Goal: Information Seeking & Learning: Learn about a topic

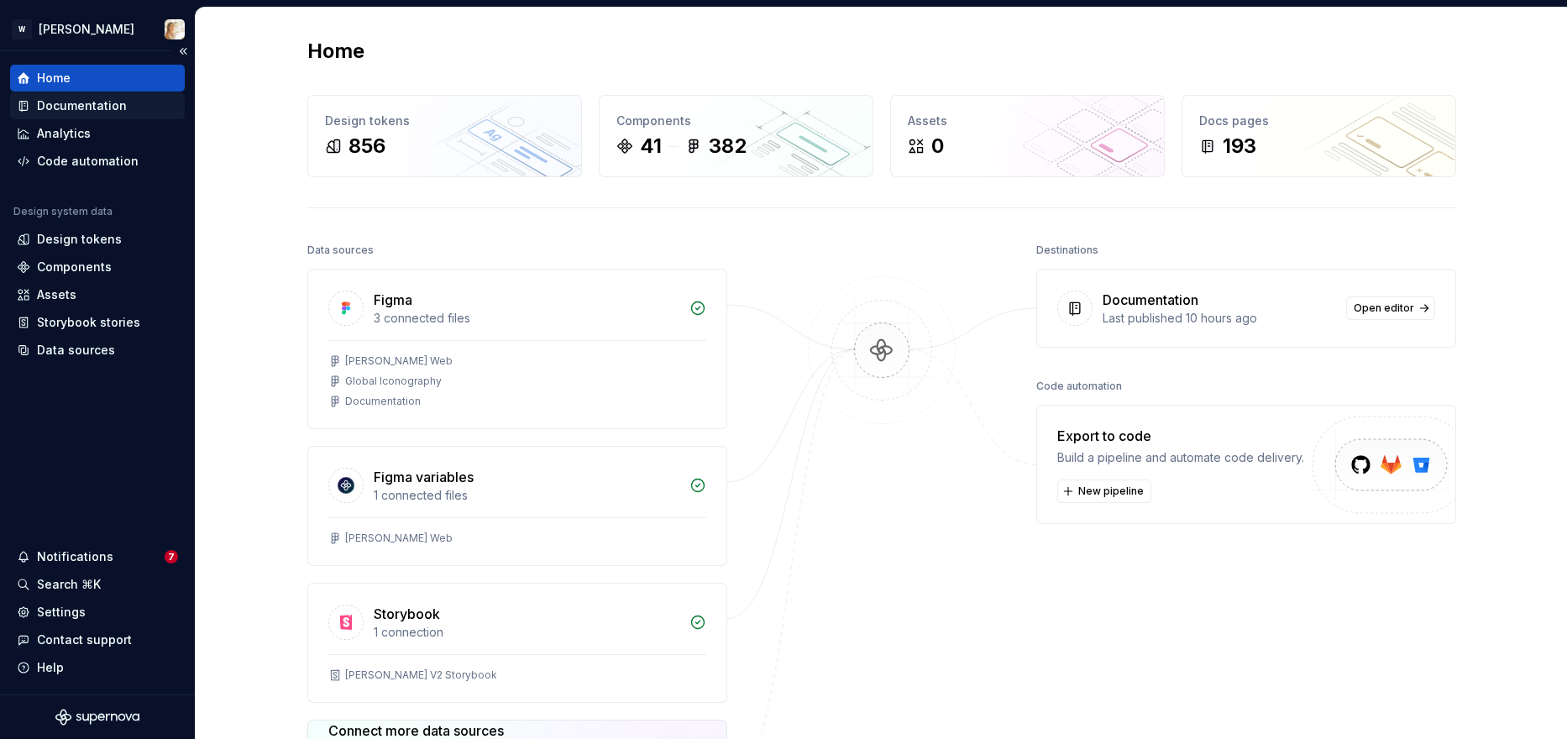
click at [116, 108] on div "Documentation" at bounding box center [82, 105] width 90 height 17
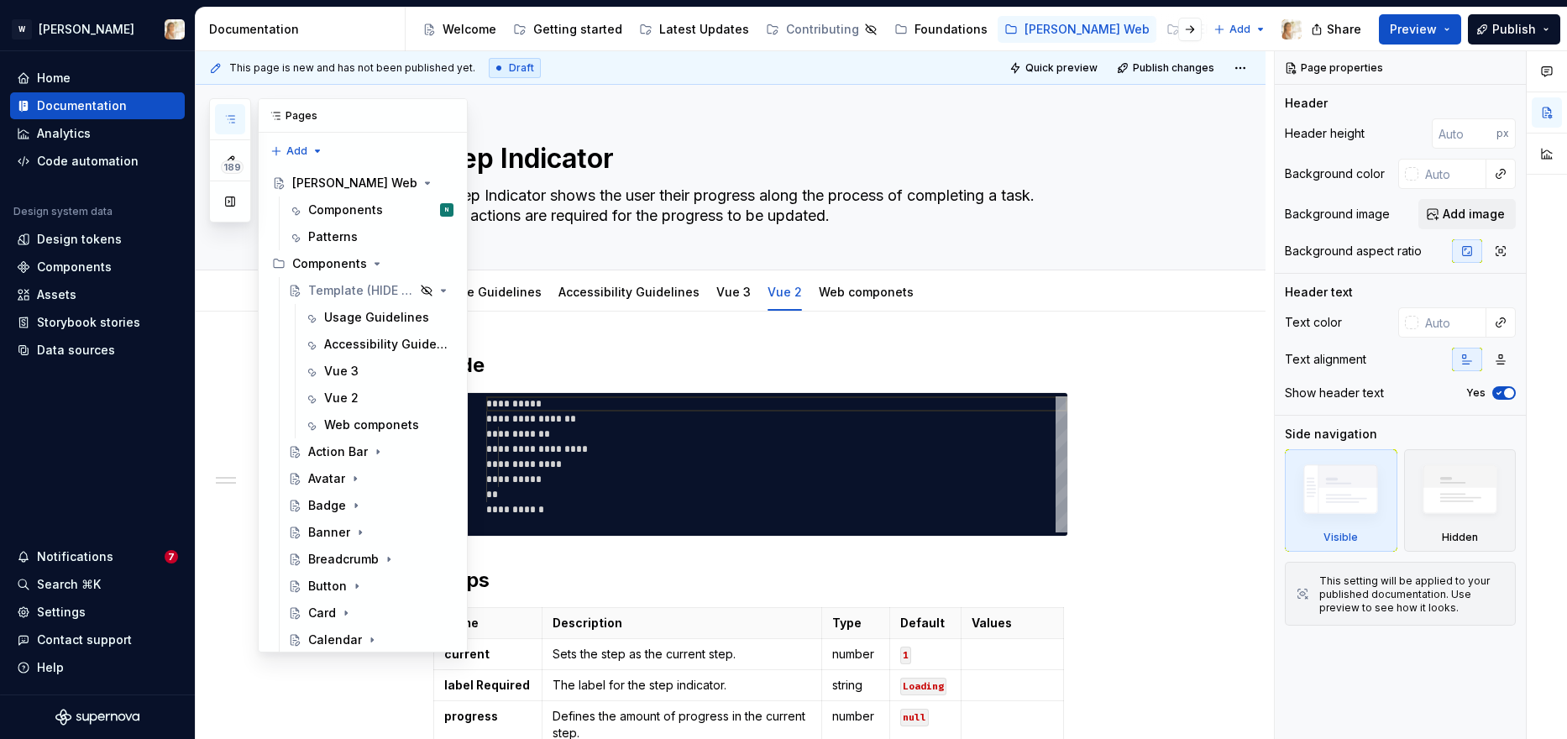
click at [228, 118] on icon "button" at bounding box center [229, 119] width 13 height 13
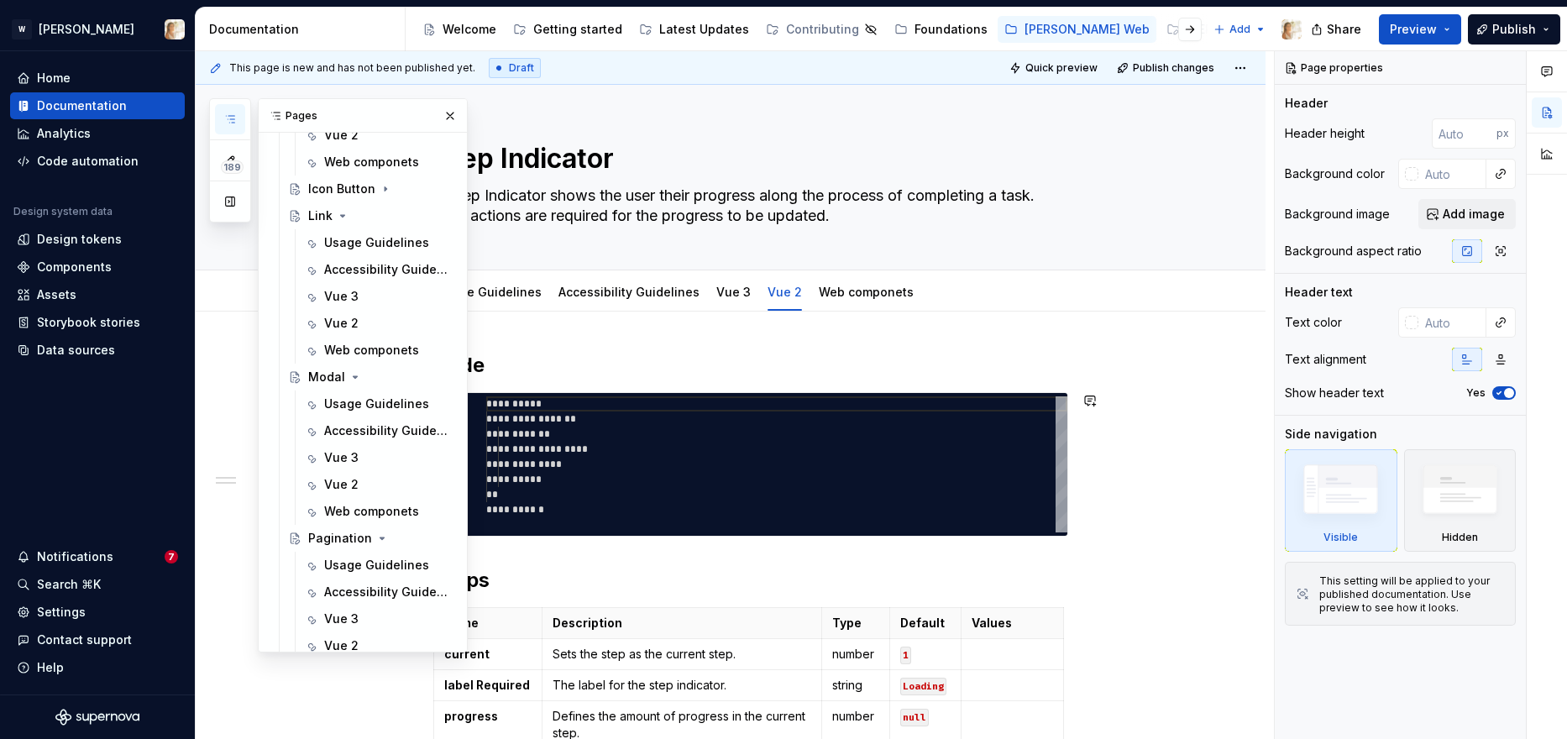
scroll to position [1455, 0]
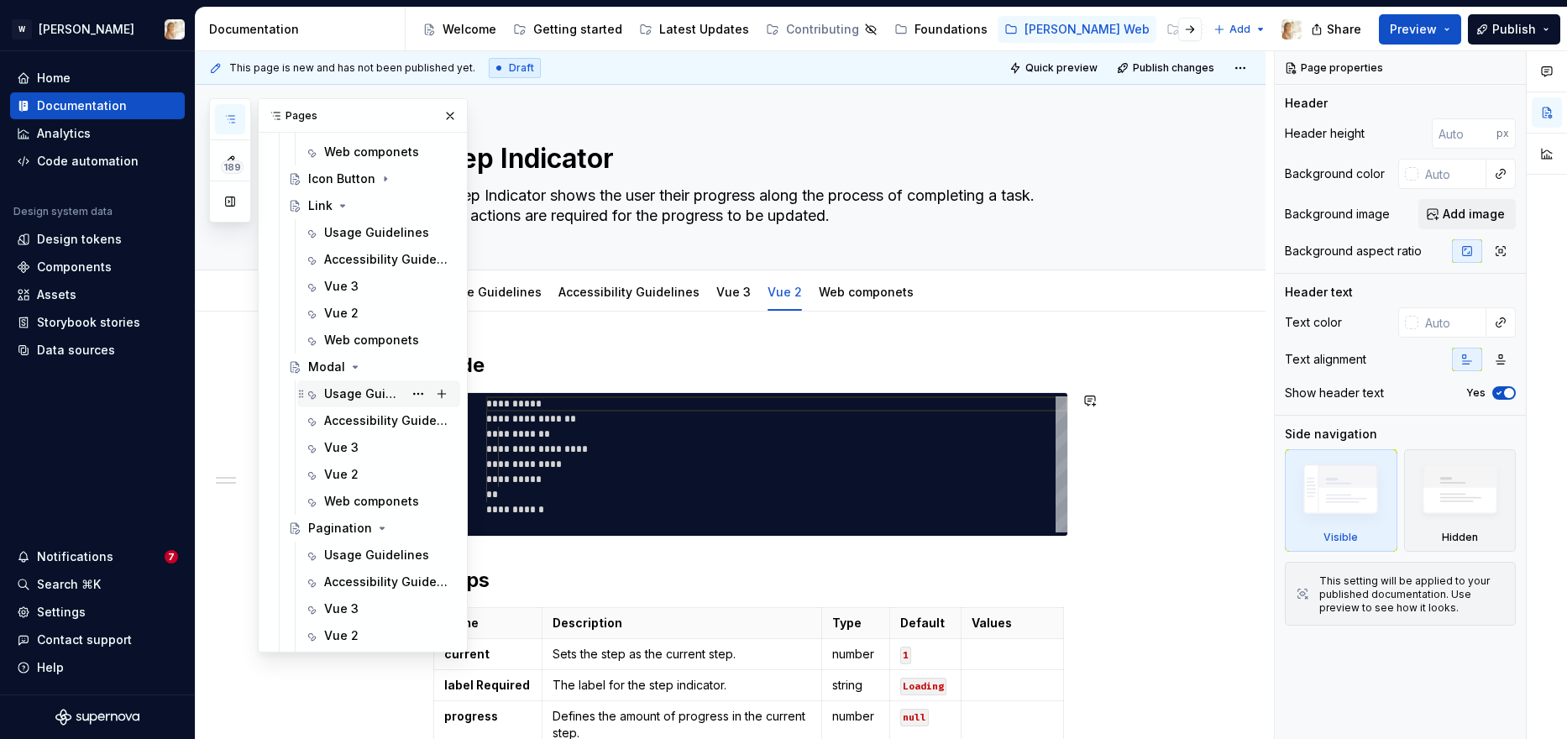
click at [357, 383] on div "Usage Guidelines" at bounding box center [388, 394] width 129 height 24
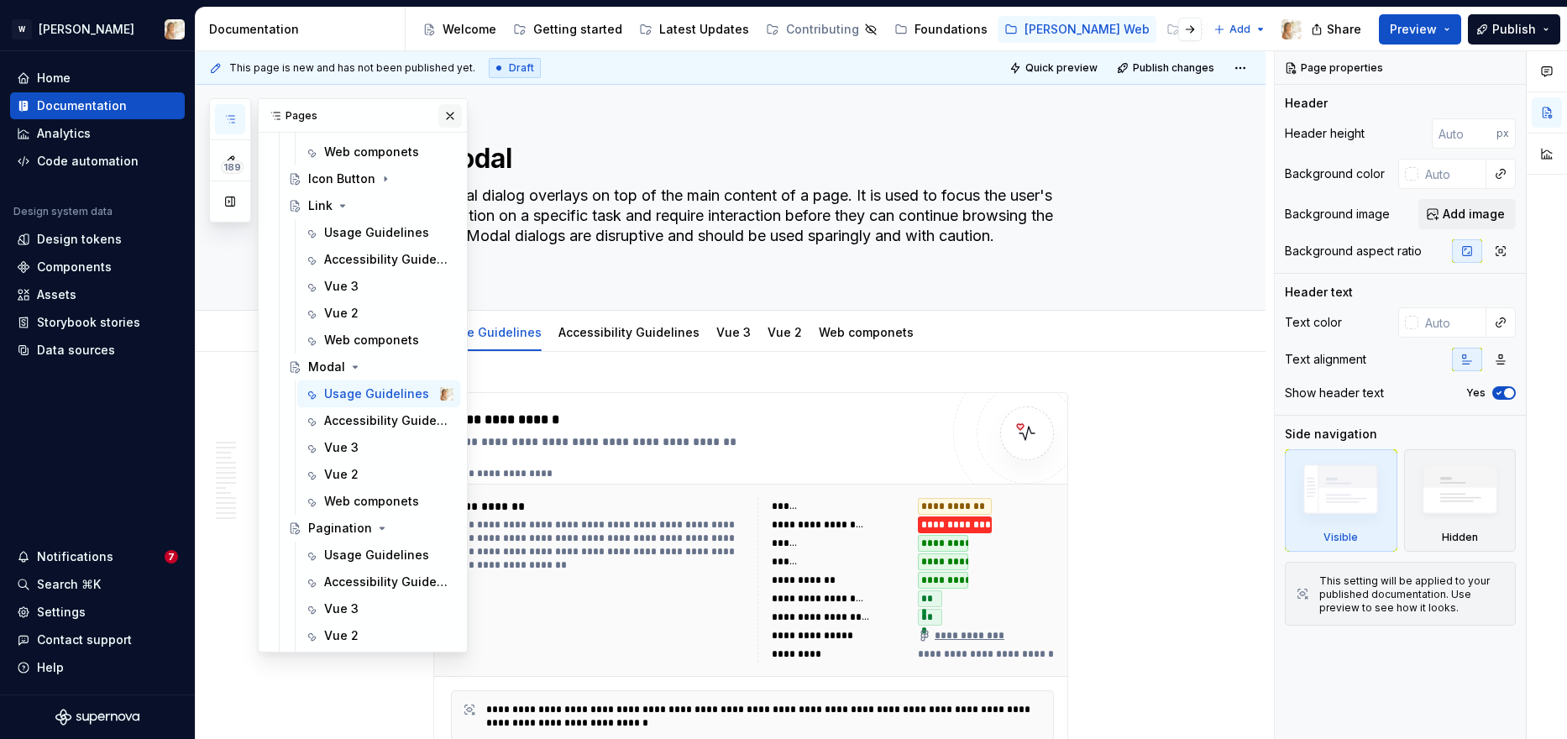
click at [449, 111] on button "button" at bounding box center [450, 116] width 24 height 24
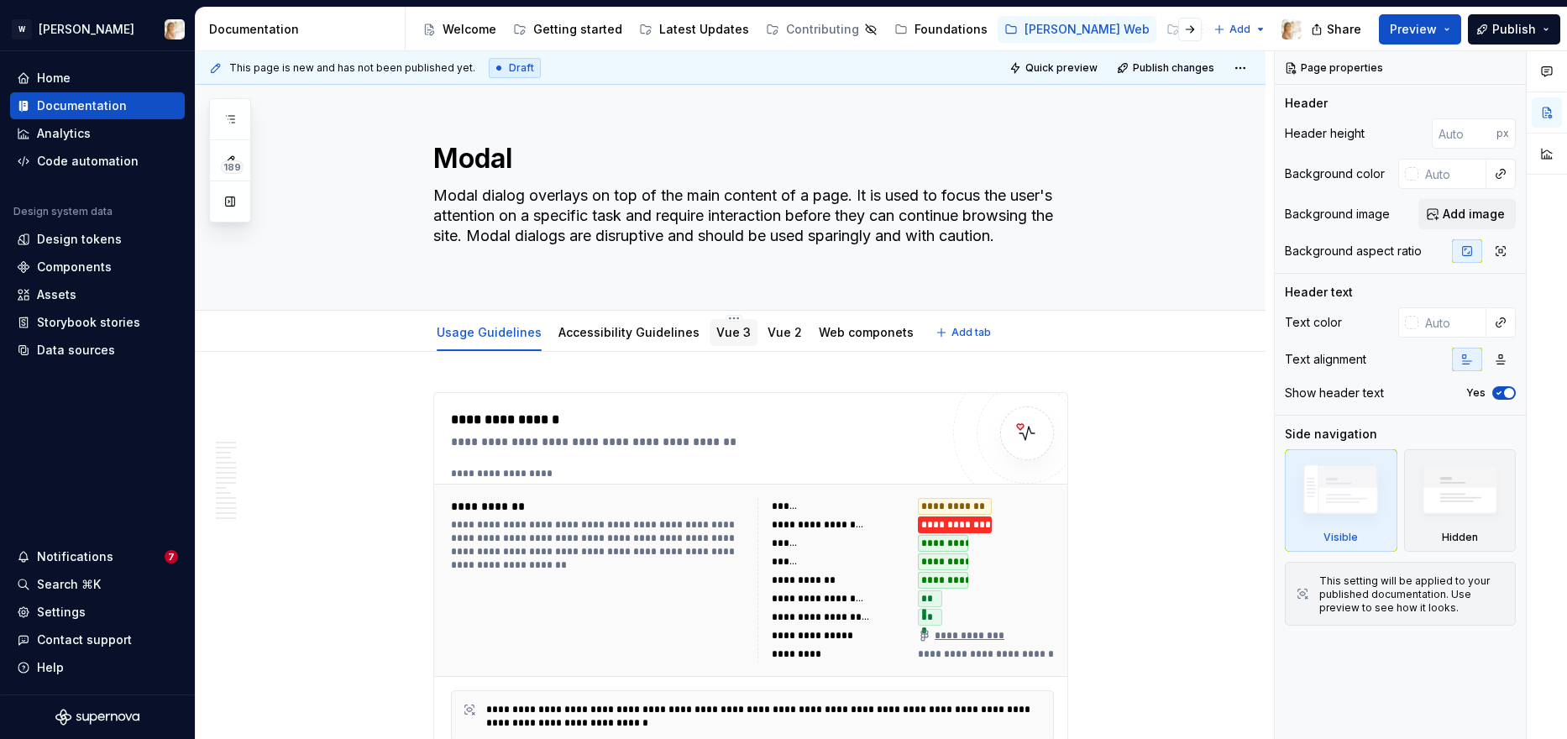
click at [724, 331] on link "Vue 3" at bounding box center [733, 332] width 34 height 14
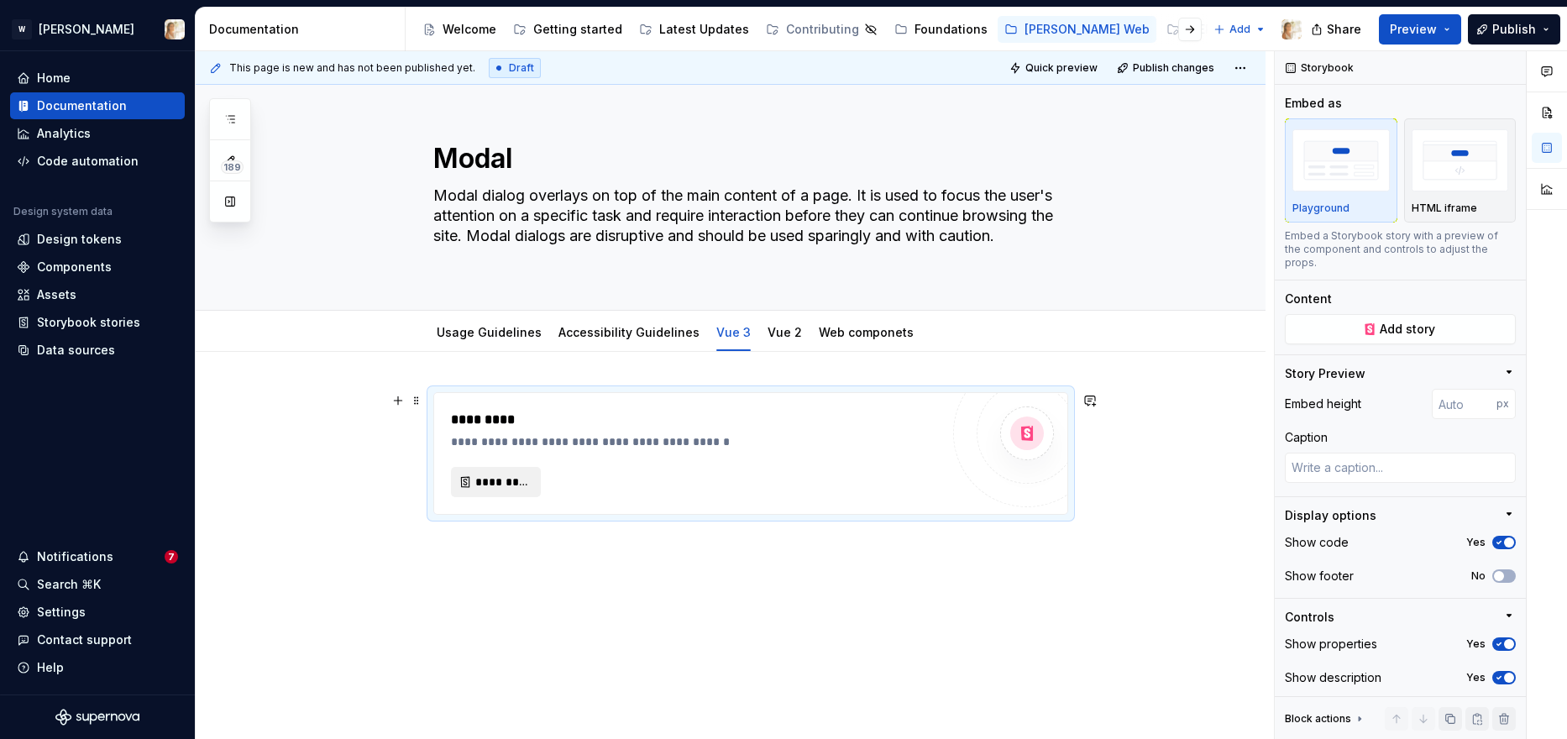
click at [508, 484] on span "*********" at bounding box center [502, 482] width 55 height 17
type textarea "*"
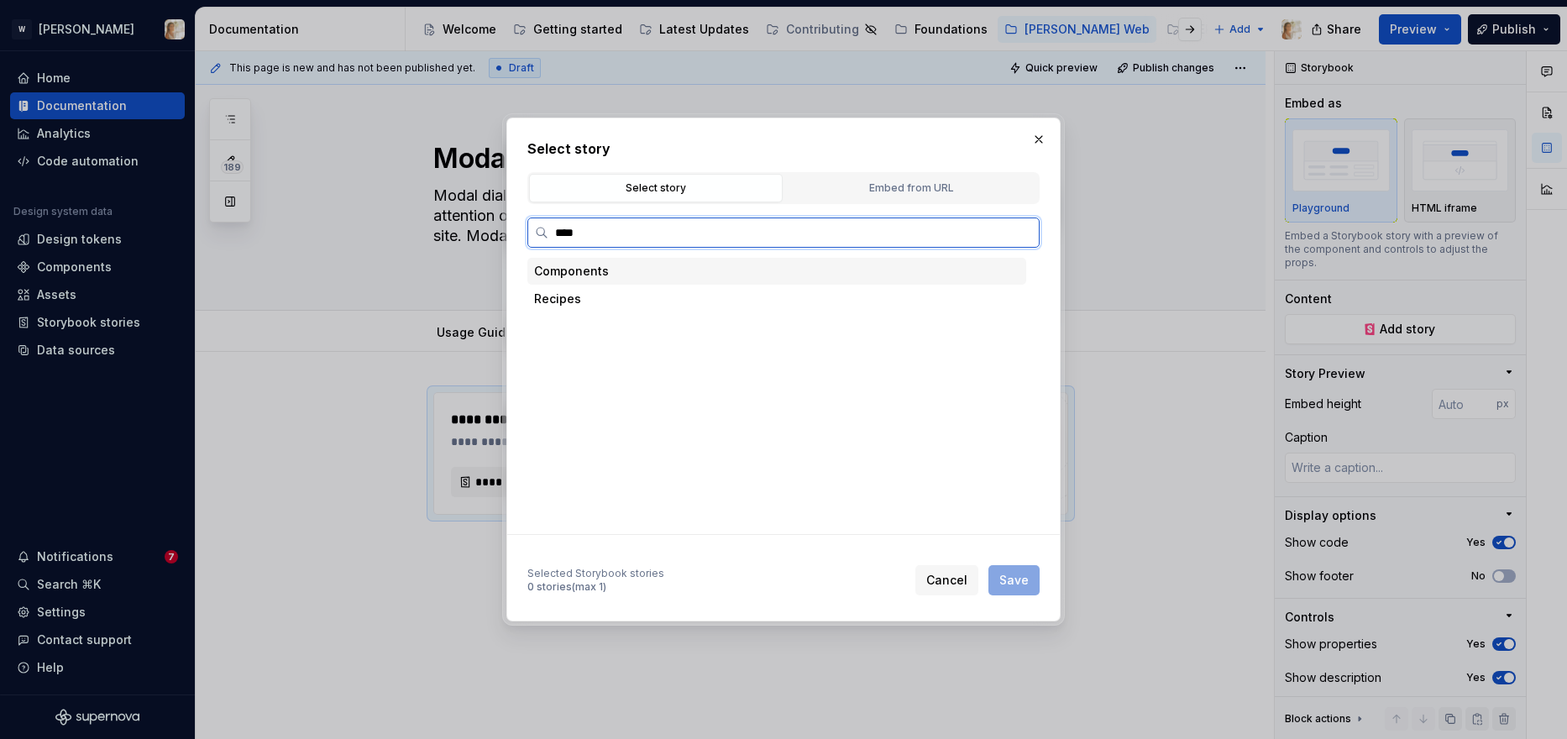
type input "*****"
click at [634, 332] on div "Playground" at bounding box center [619, 326] width 67 height 17
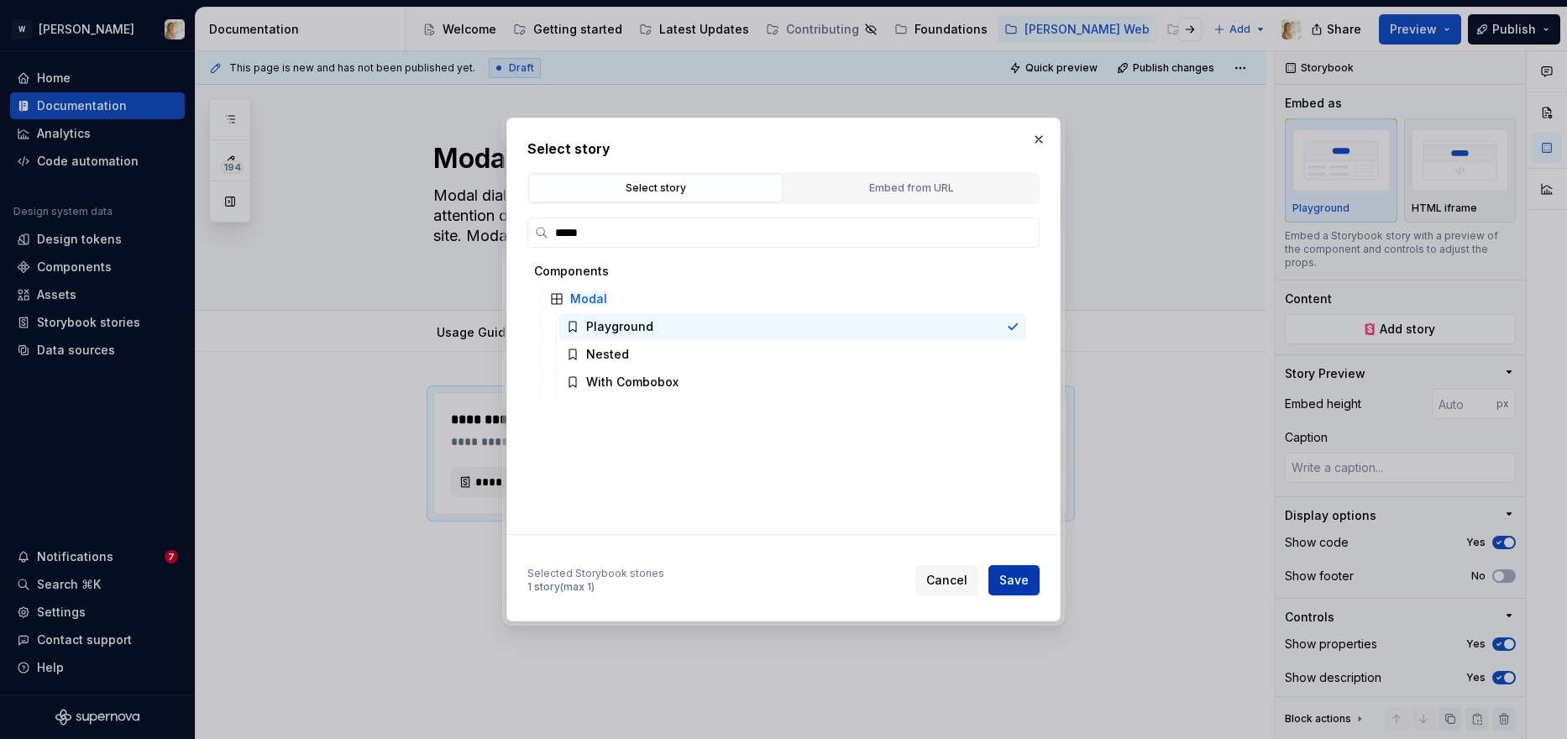
click at [1011, 581] on span "Save" at bounding box center [1013, 580] width 29 height 17
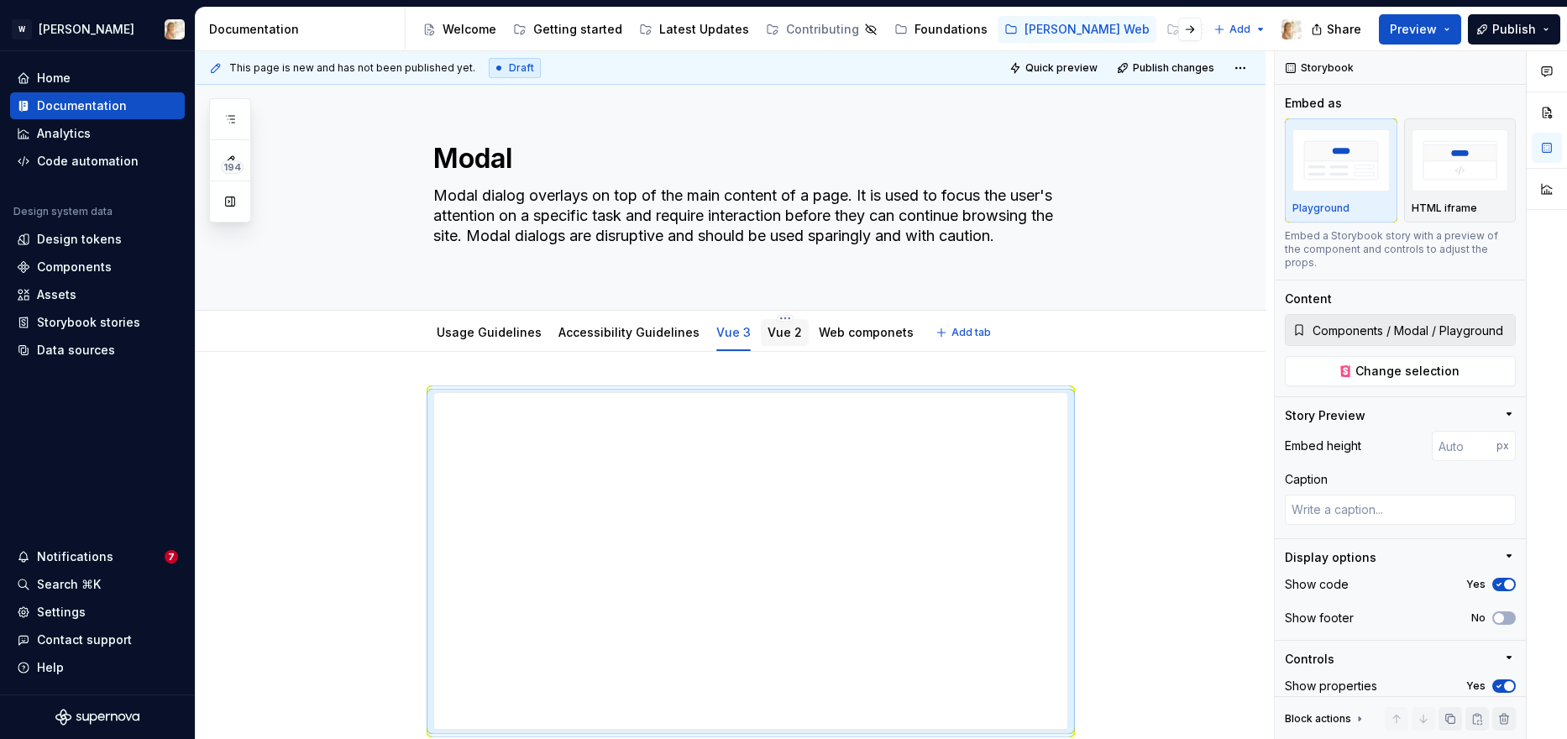
click at [778, 339] on div "Vue 2" at bounding box center [785, 332] width 34 height 17
click at [768, 331] on link "Vue 2" at bounding box center [785, 332] width 34 height 14
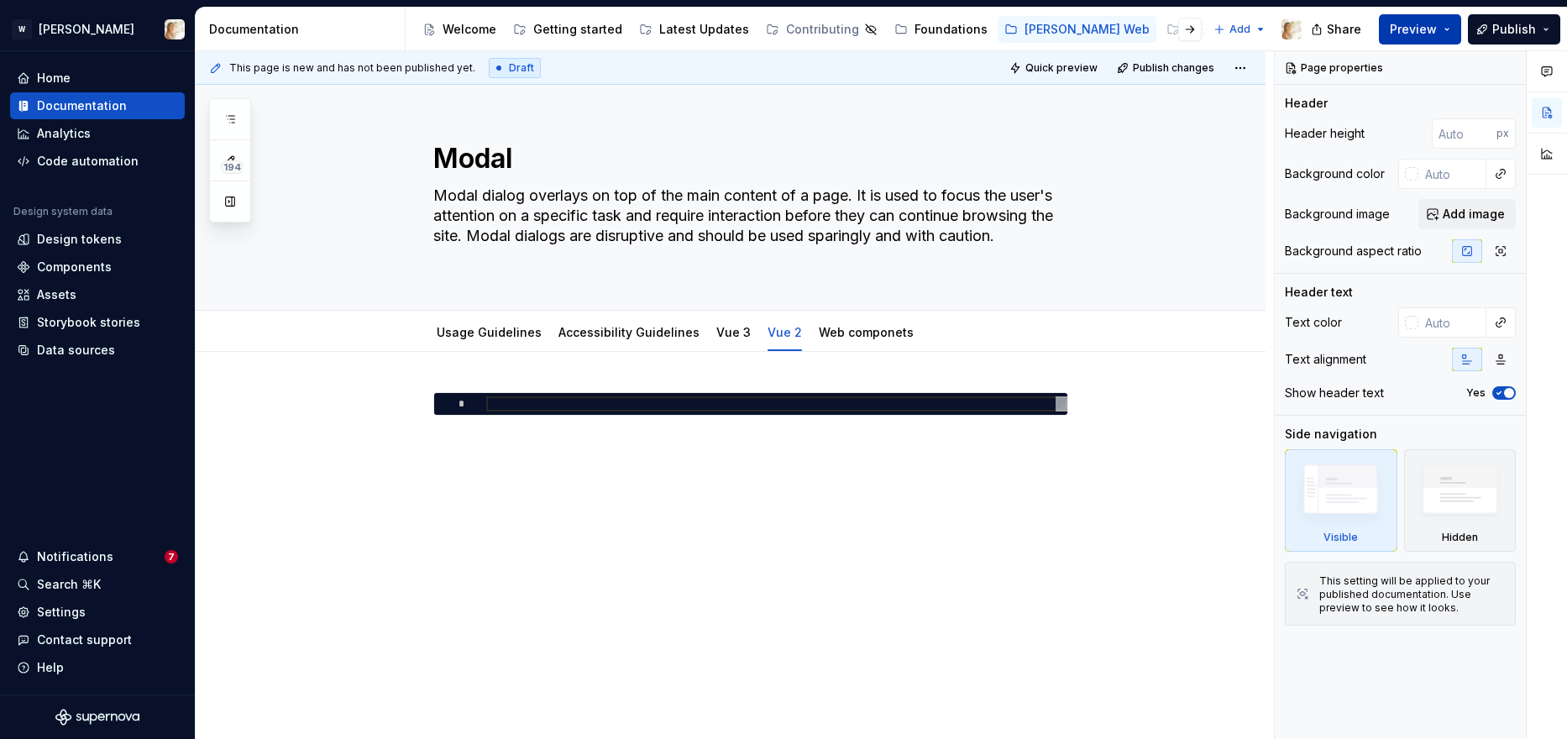
click at [1403, 21] on span "Preview" at bounding box center [1413, 29] width 47 height 17
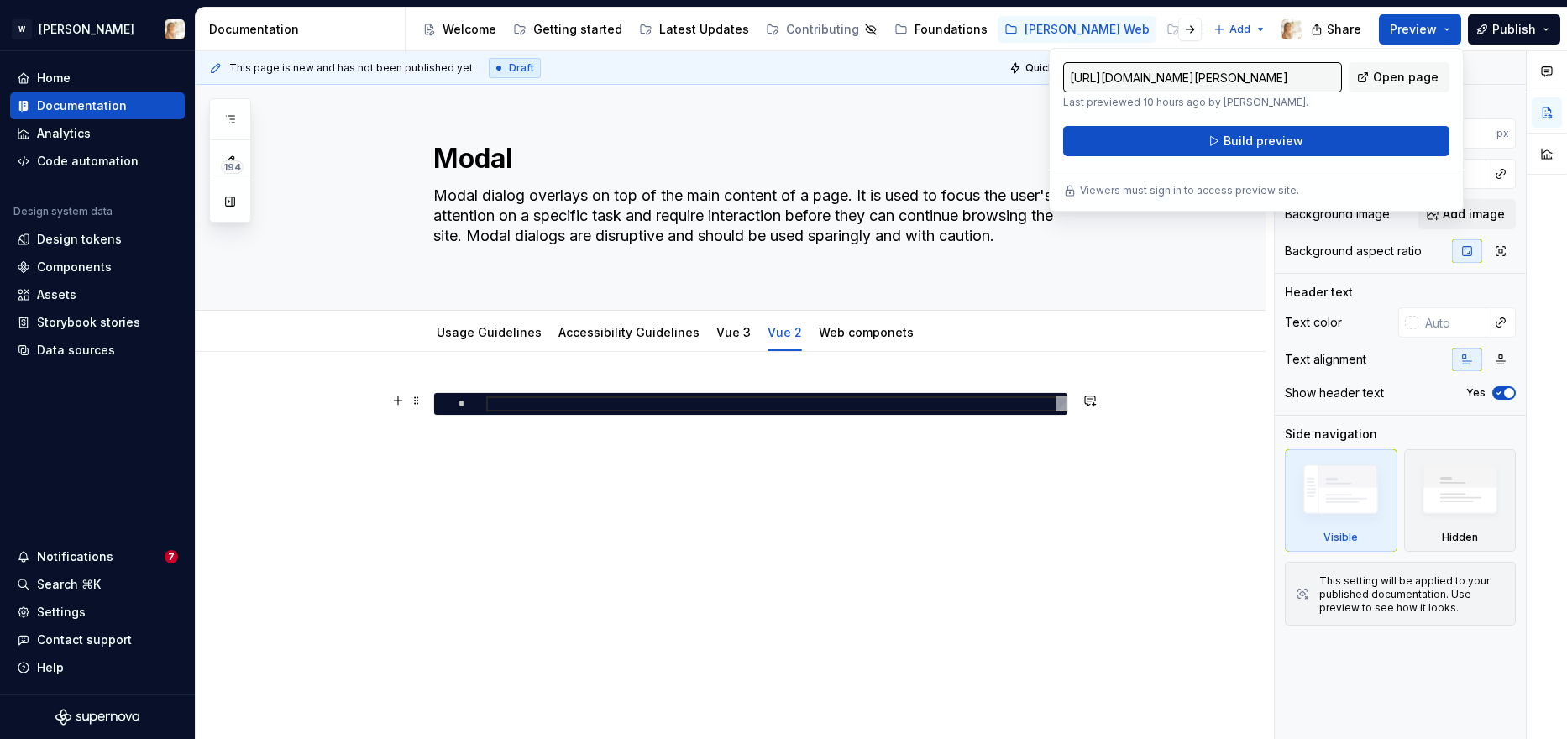
type textarea "*"
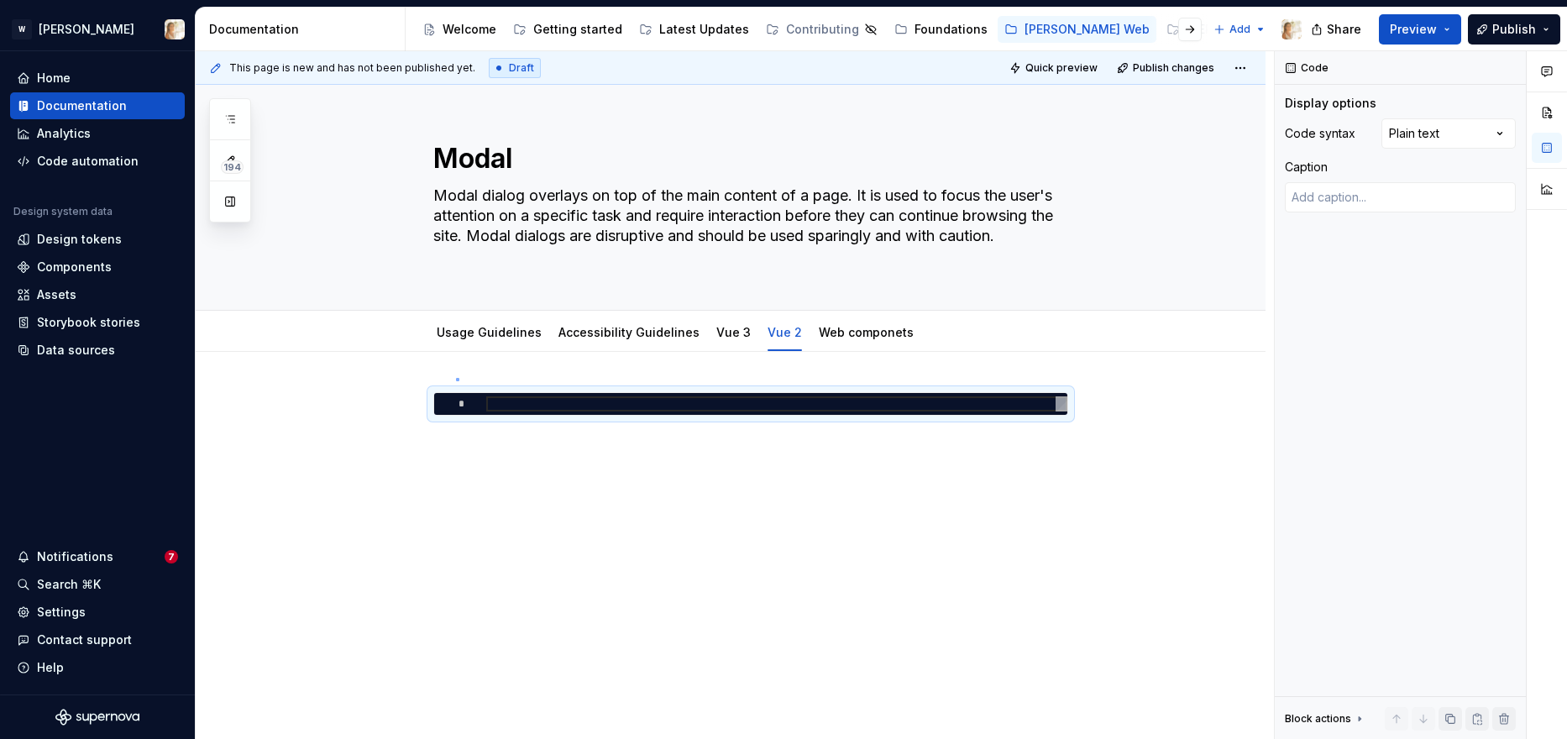
click at [457, 378] on div "This page is new and has not been published yet. Draft Quick preview Publish ch…" at bounding box center [735, 395] width 1078 height 689
click at [457, 378] on div "*" at bounding box center [731, 525] width 1070 height 346
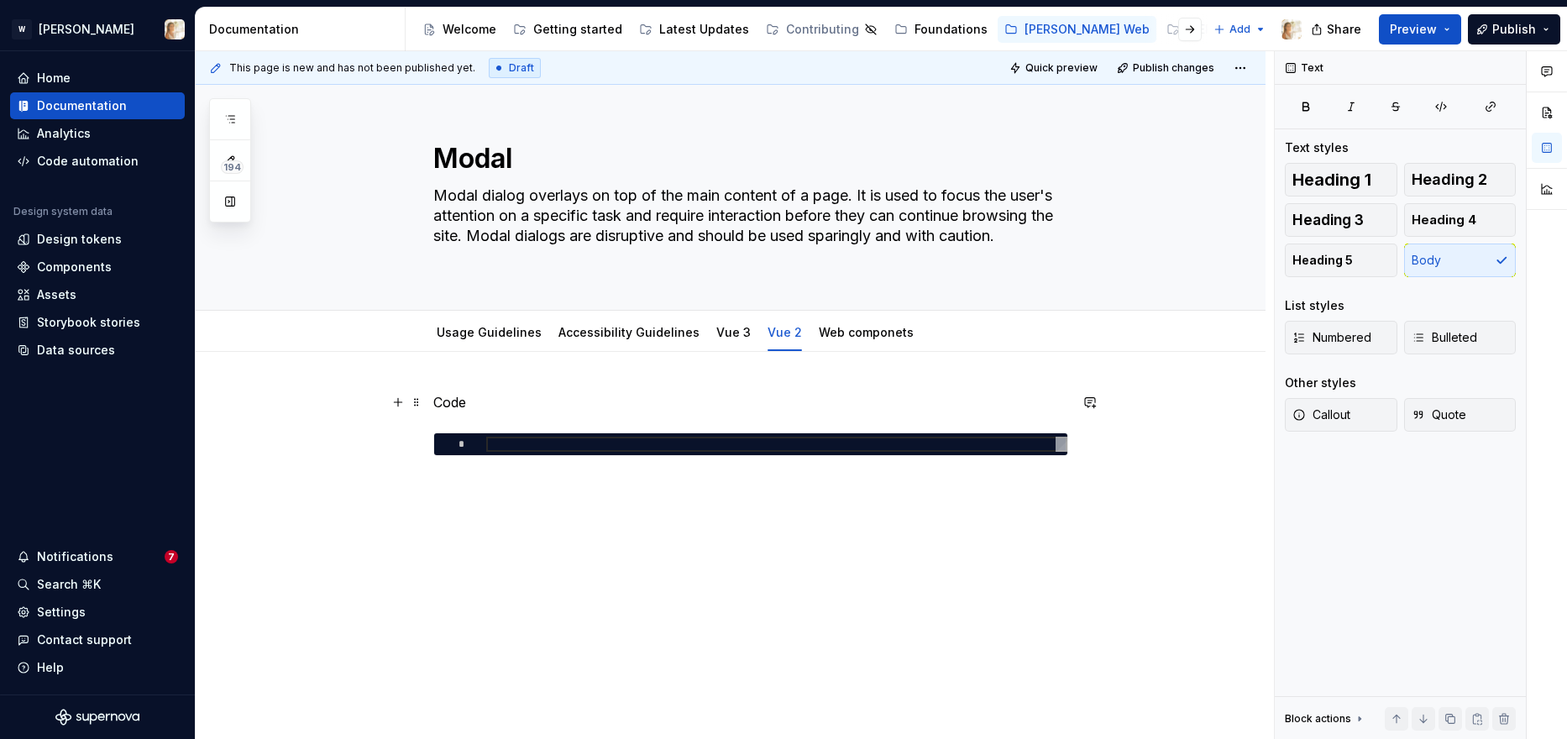
click at [455, 407] on p "Code" at bounding box center [750, 402] width 635 height 20
click at [1440, 182] on span "Heading 2" at bounding box center [1450, 179] width 76 height 17
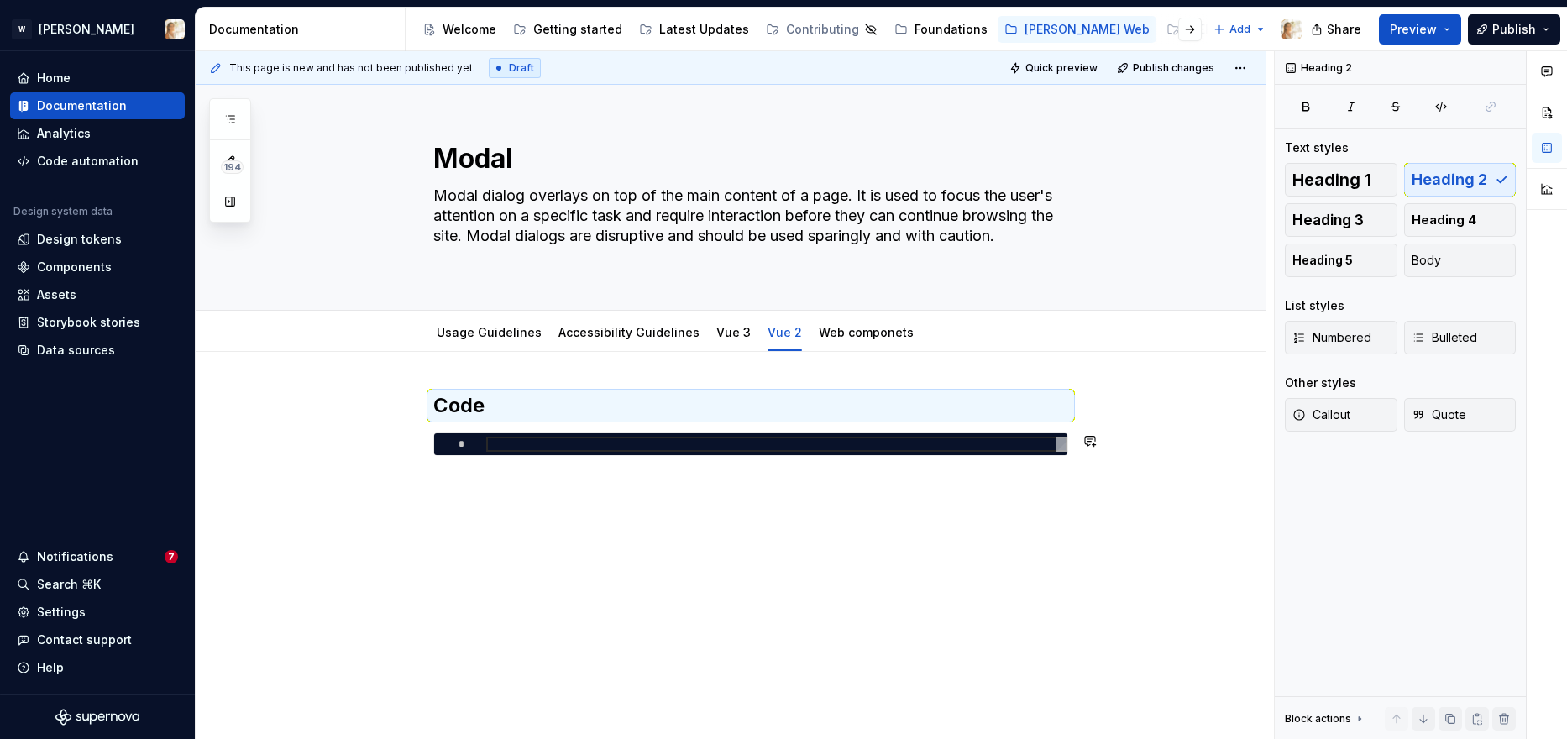
click at [517, 497] on div "Code *" at bounding box center [731, 525] width 1070 height 346
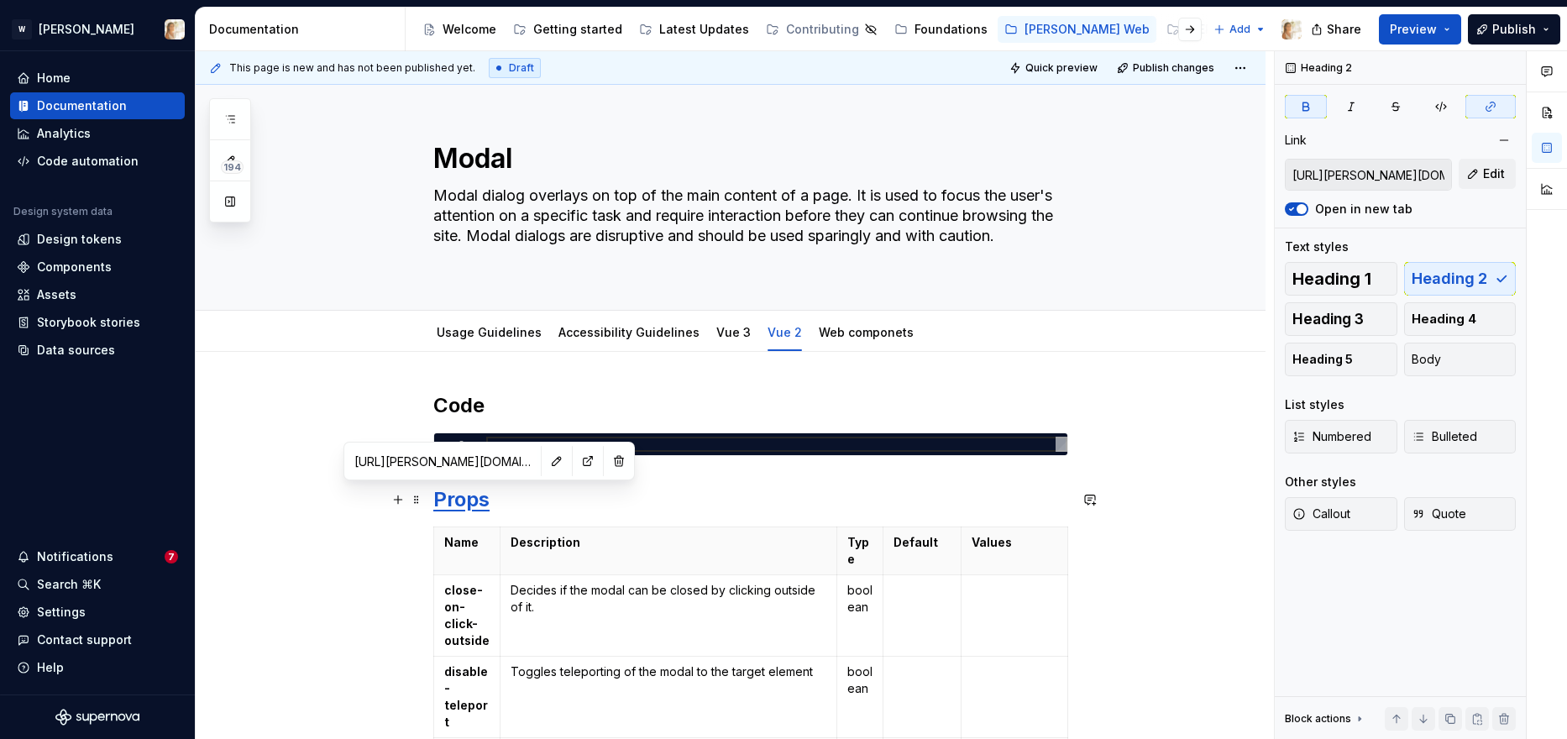
click at [469, 501] on strong "Props" at bounding box center [461, 499] width 56 height 24
click at [607, 460] on button "button" at bounding box center [619, 461] width 24 height 24
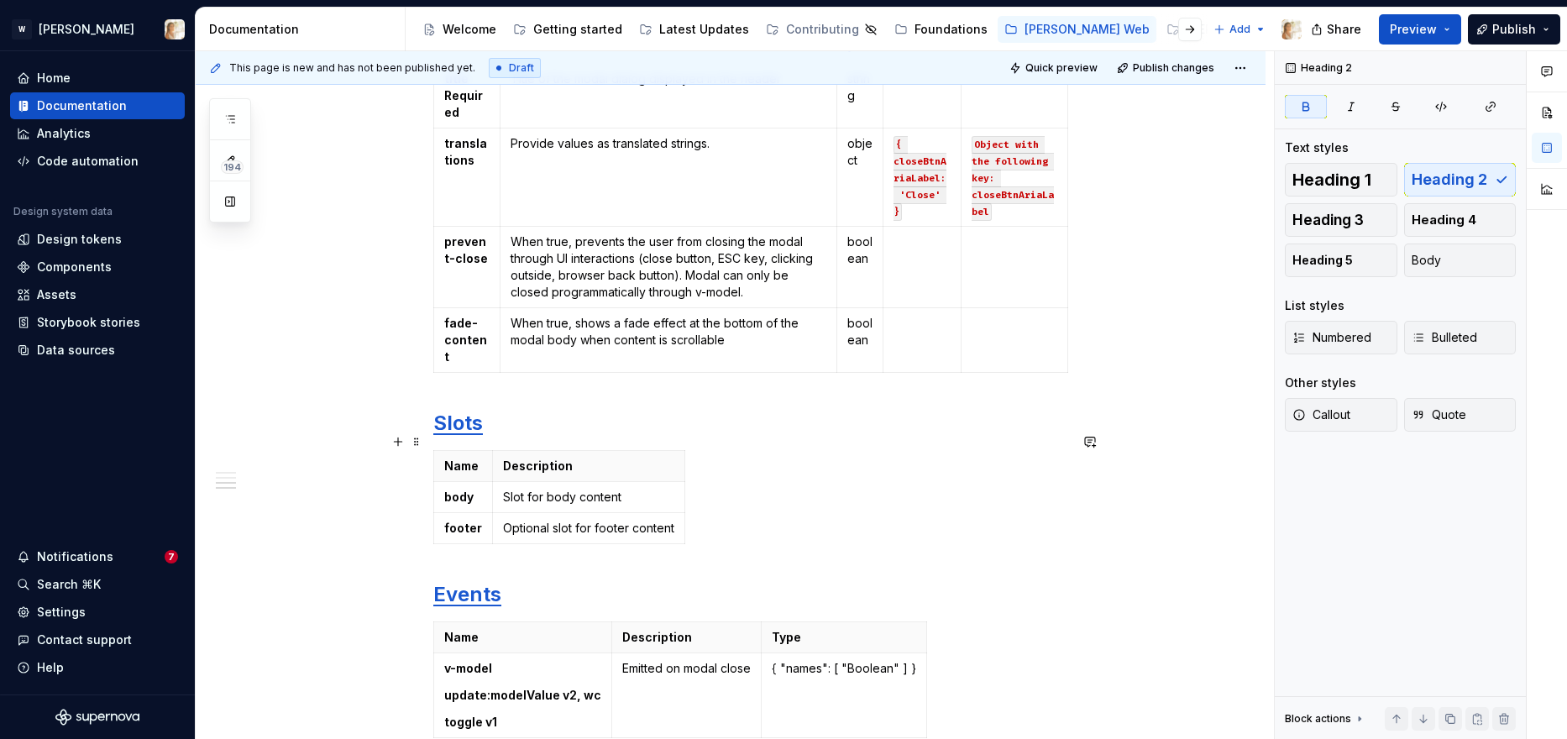
scroll to position [974, 0]
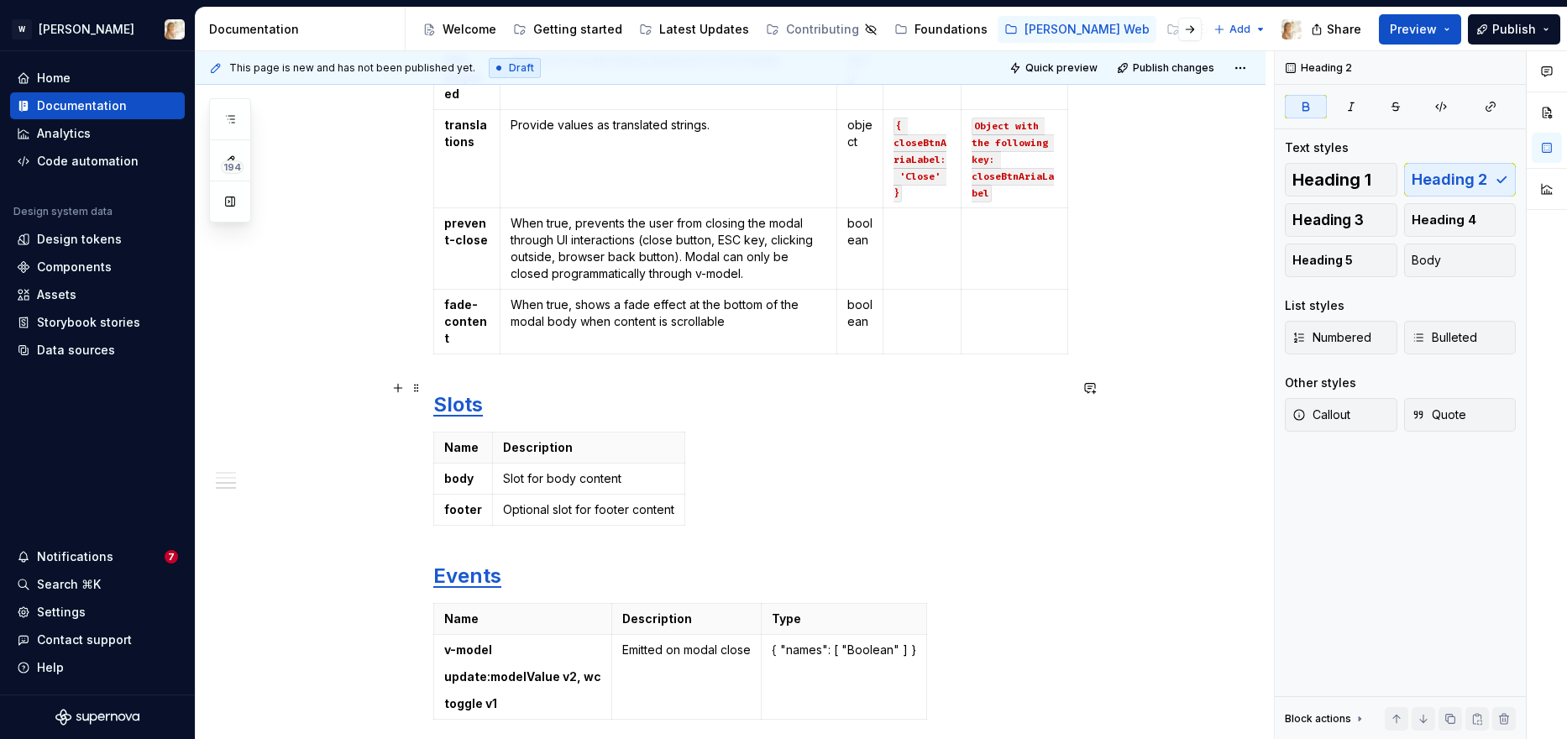
click at [473, 392] on strong "Slots" at bounding box center [458, 404] width 50 height 24
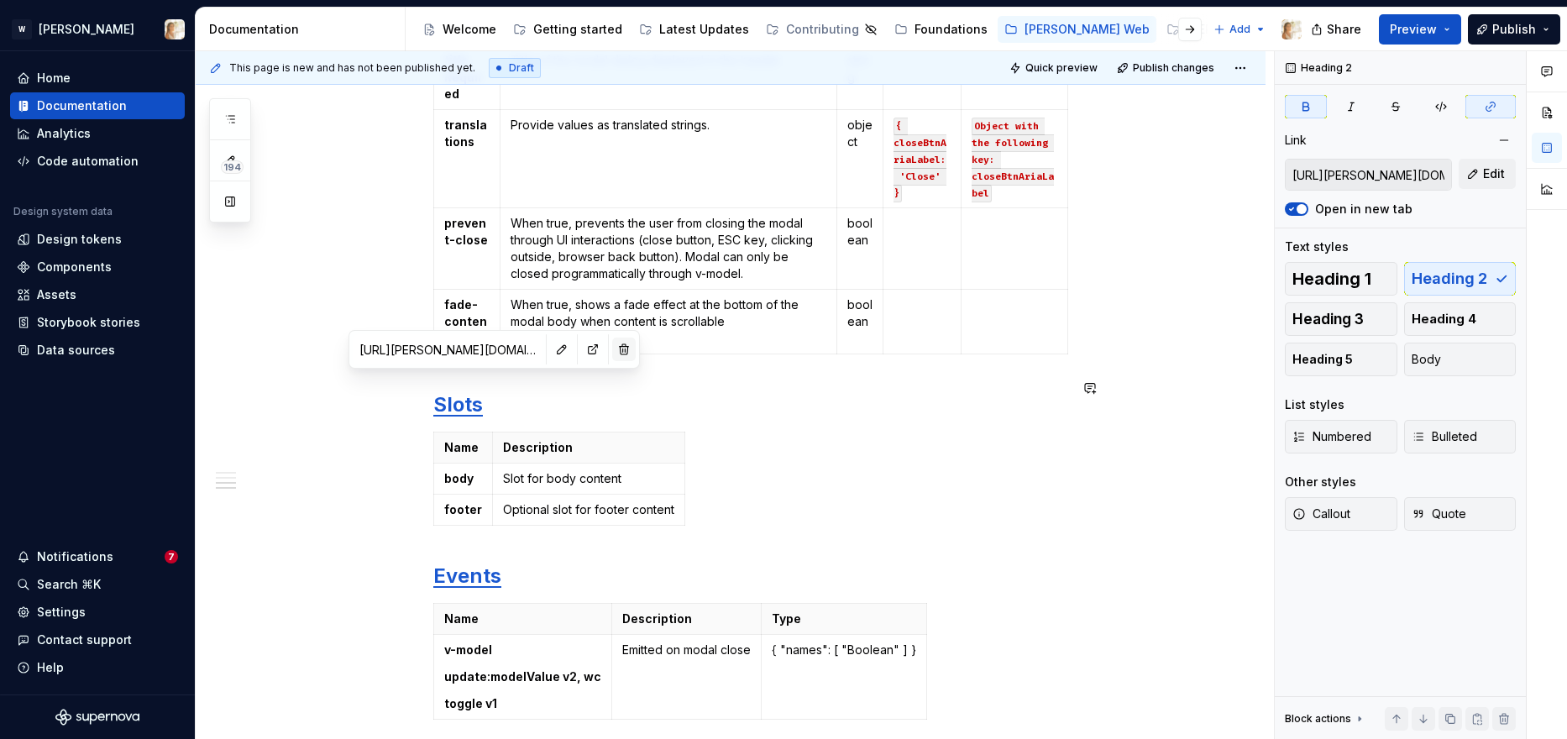
click at [612, 349] on button "button" at bounding box center [624, 350] width 24 height 24
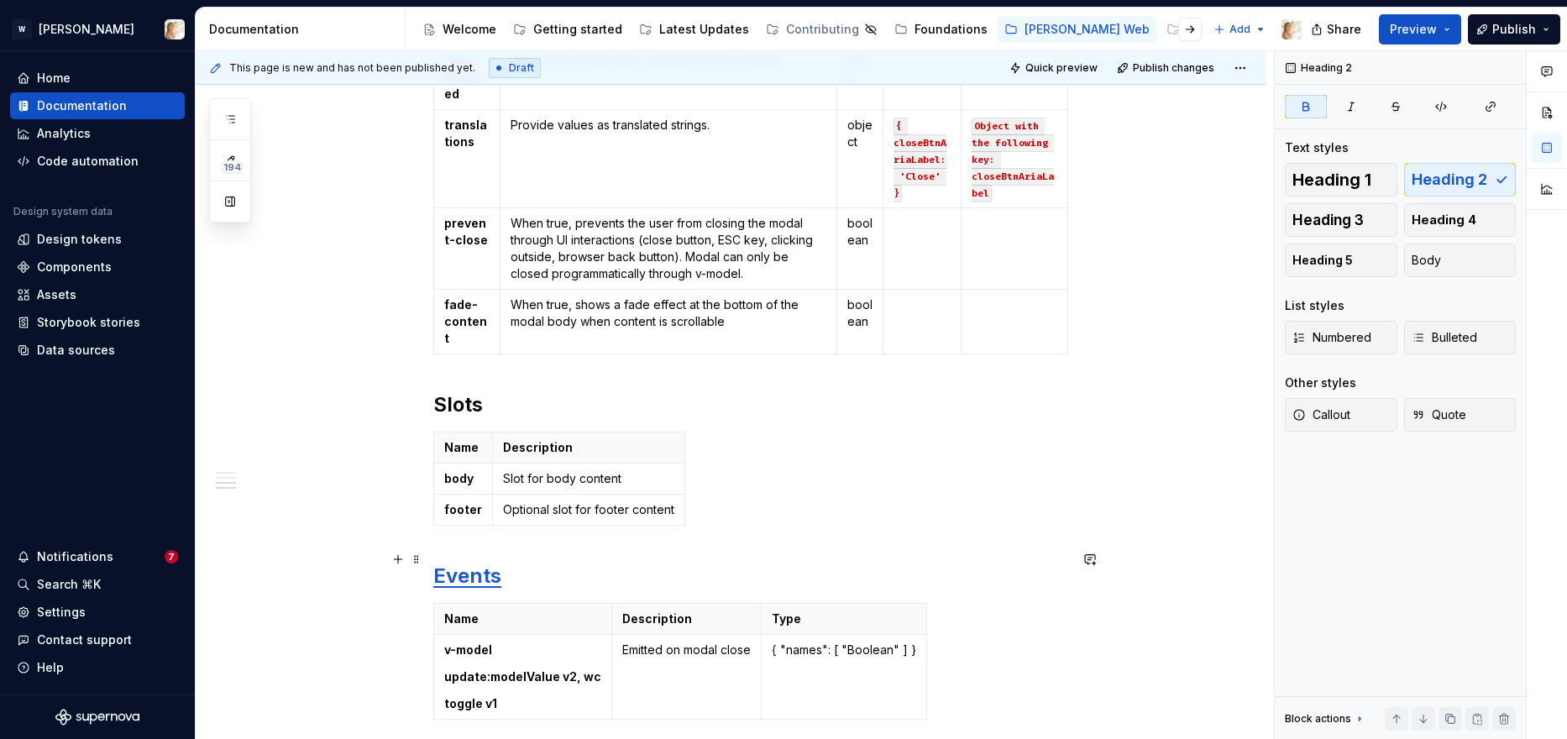
click at [475, 564] on strong "Events" at bounding box center [467, 576] width 68 height 24
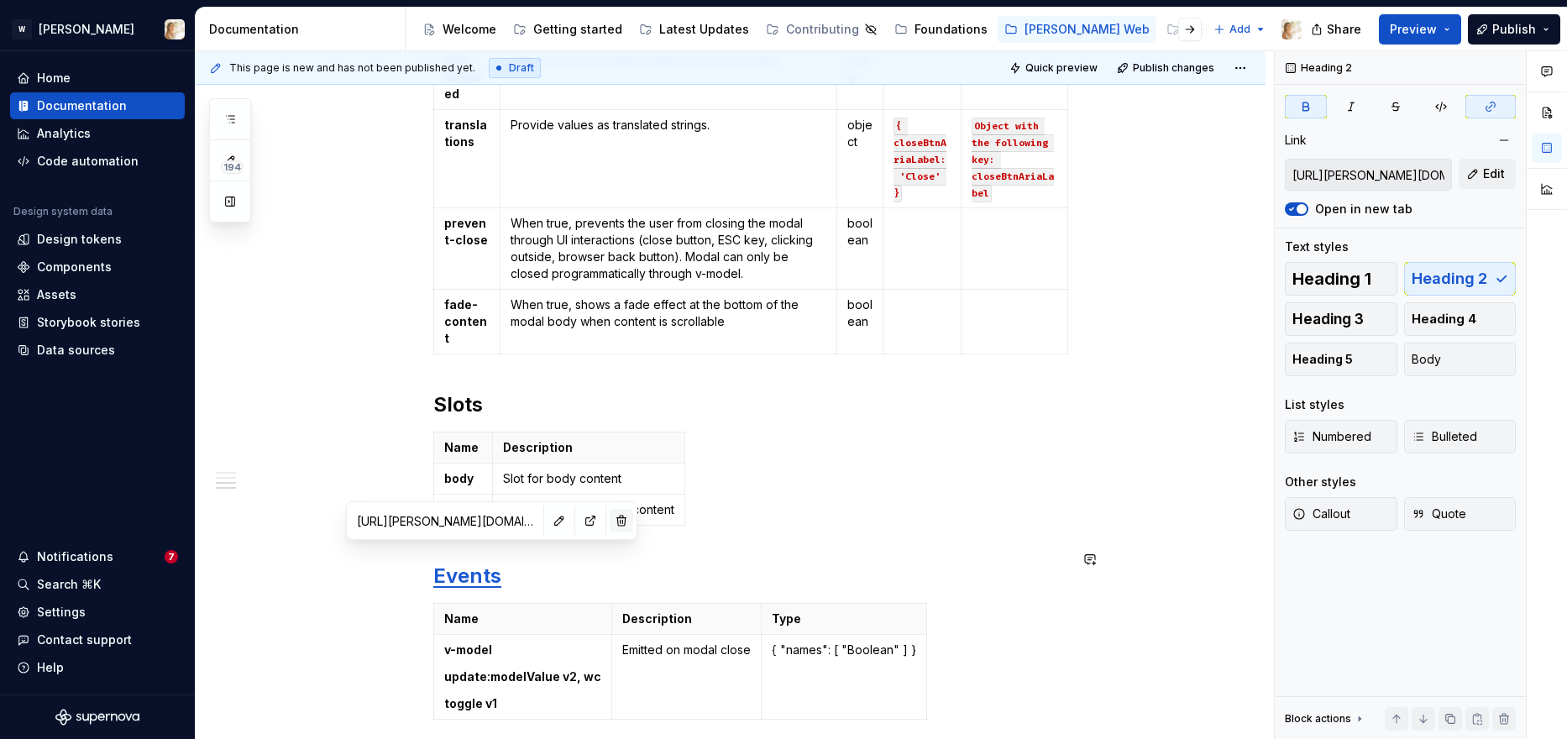
click at [610, 516] on button "button" at bounding box center [622, 521] width 24 height 24
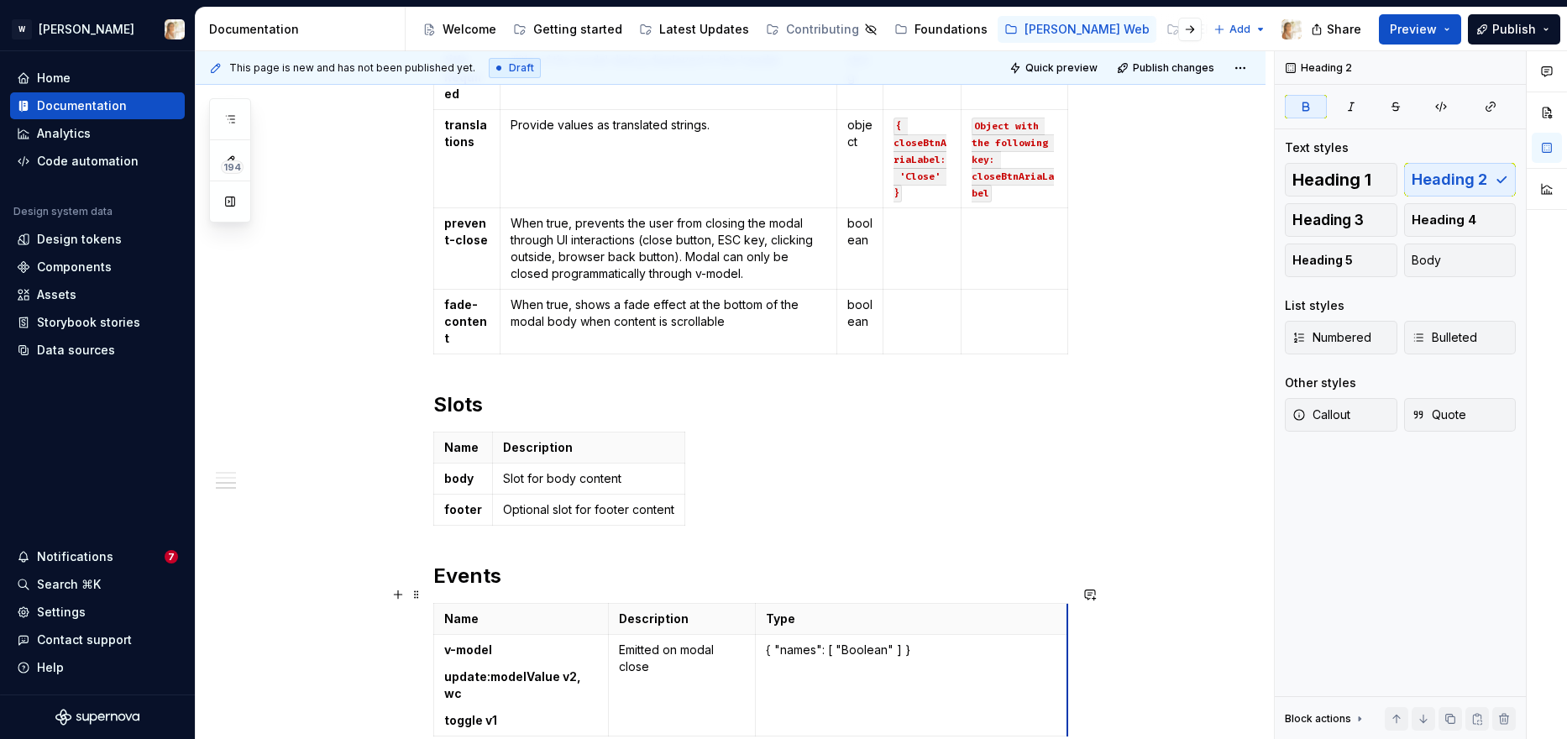
drag, startPoint x: 921, startPoint y: 600, endPoint x: 1070, endPoint y: 606, distance: 148.8
click at [615, 635] on td "Emitted on modal close" at bounding box center [682, 686] width 147 height 102
drag, startPoint x: 760, startPoint y: 653, endPoint x: 870, endPoint y: 657, distance: 110.1
click at [870, 657] on td "{ "names": [ "Boolean" ] }" at bounding box center [1021, 686] width 312 height 102
drag, startPoint x: 615, startPoint y: 650, endPoint x: 635, endPoint y: 632, distance: 27.3
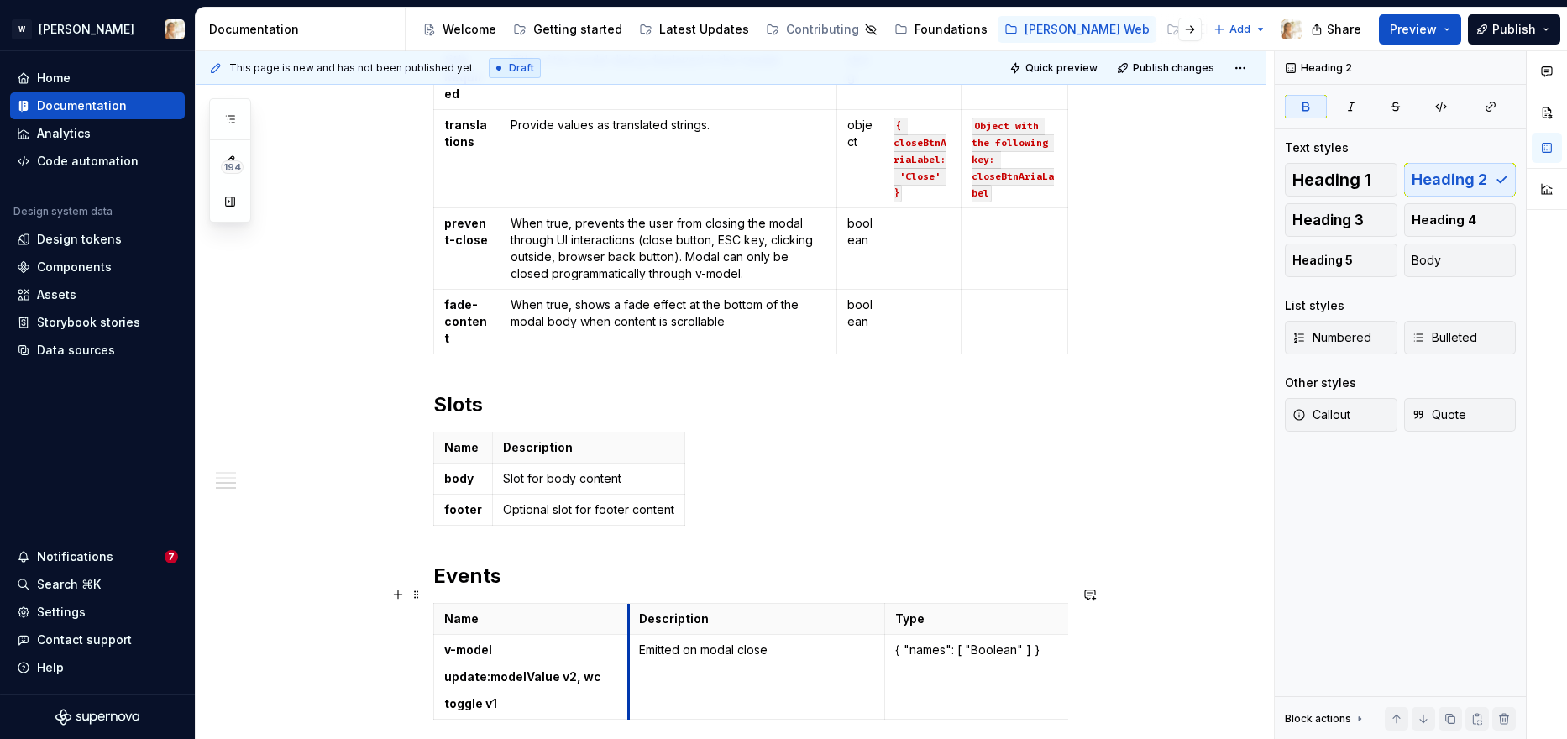
click at [635, 635] on td "Emitted on modal close" at bounding box center [756, 677] width 257 height 85
drag, startPoint x: 1072, startPoint y: 636, endPoint x: 941, endPoint y: 645, distance: 131.3
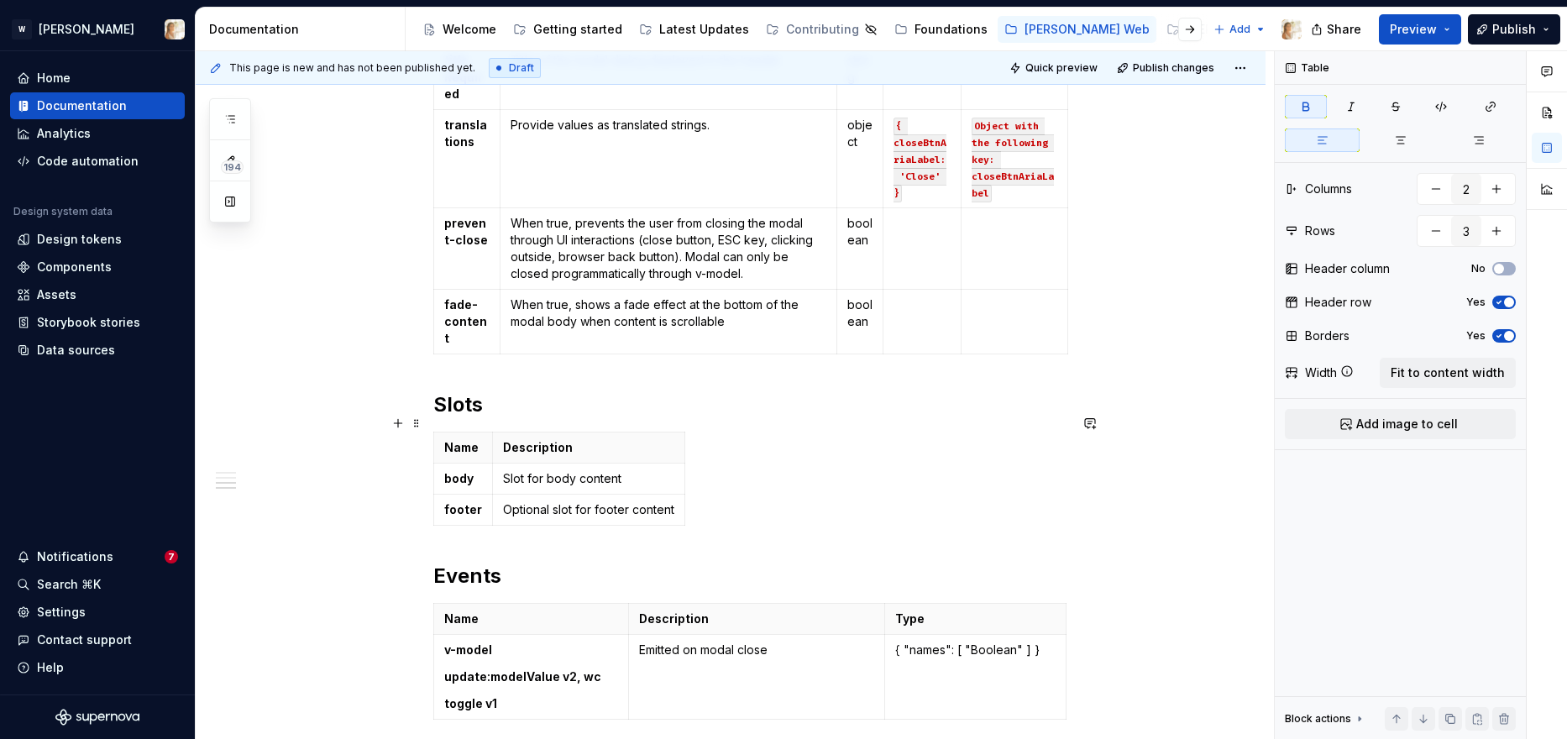
click at [685, 486] on div "Name Description body Slot for body content footer Optional slot for footer con…" at bounding box center [750, 482] width 635 height 101
drag, startPoint x: 683, startPoint y: 486, endPoint x: 1067, endPoint y: 503, distance: 384.2
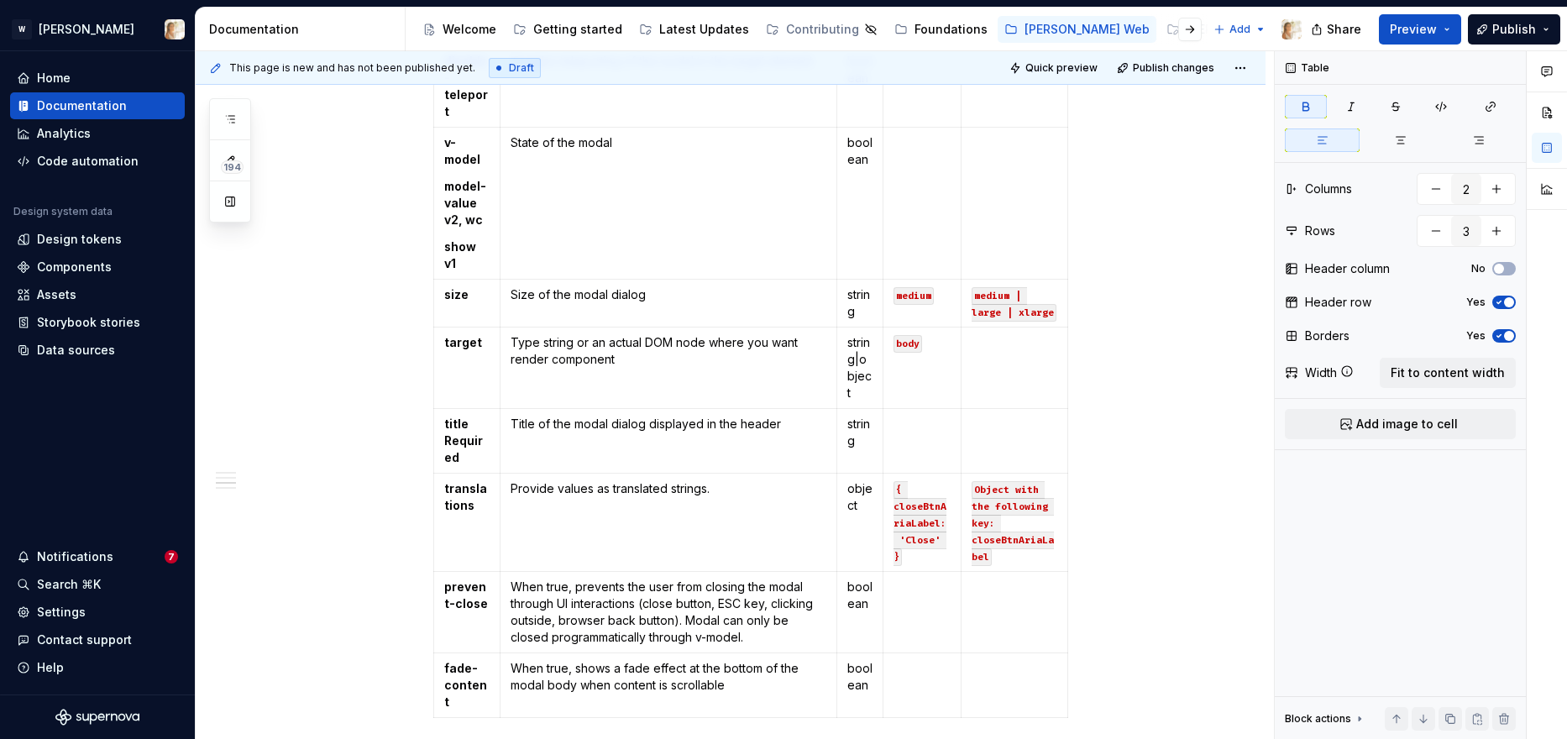
scroll to position [581, 0]
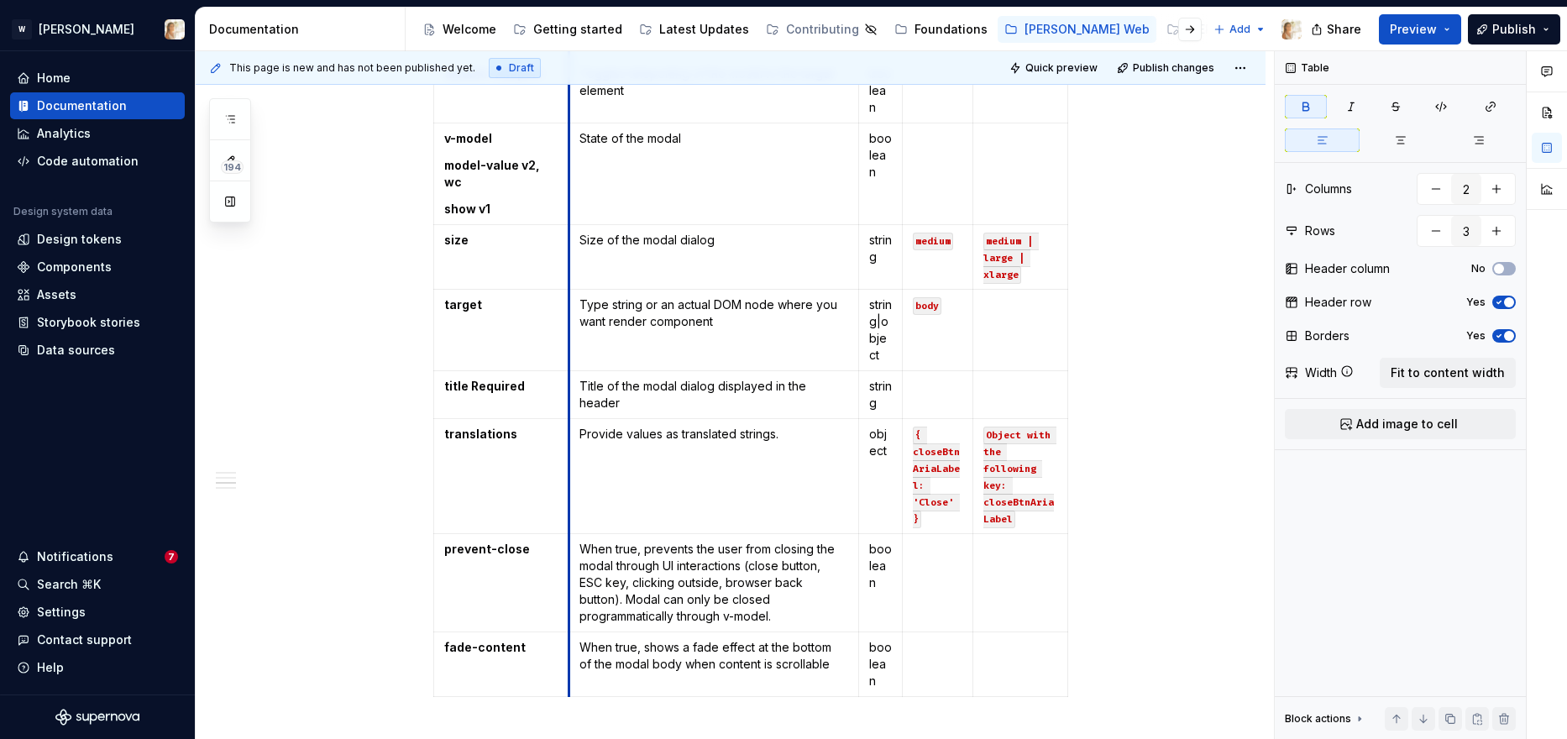
drag, startPoint x: 501, startPoint y: 296, endPoint x: 572, endPoint y: 284, distance: 71.7
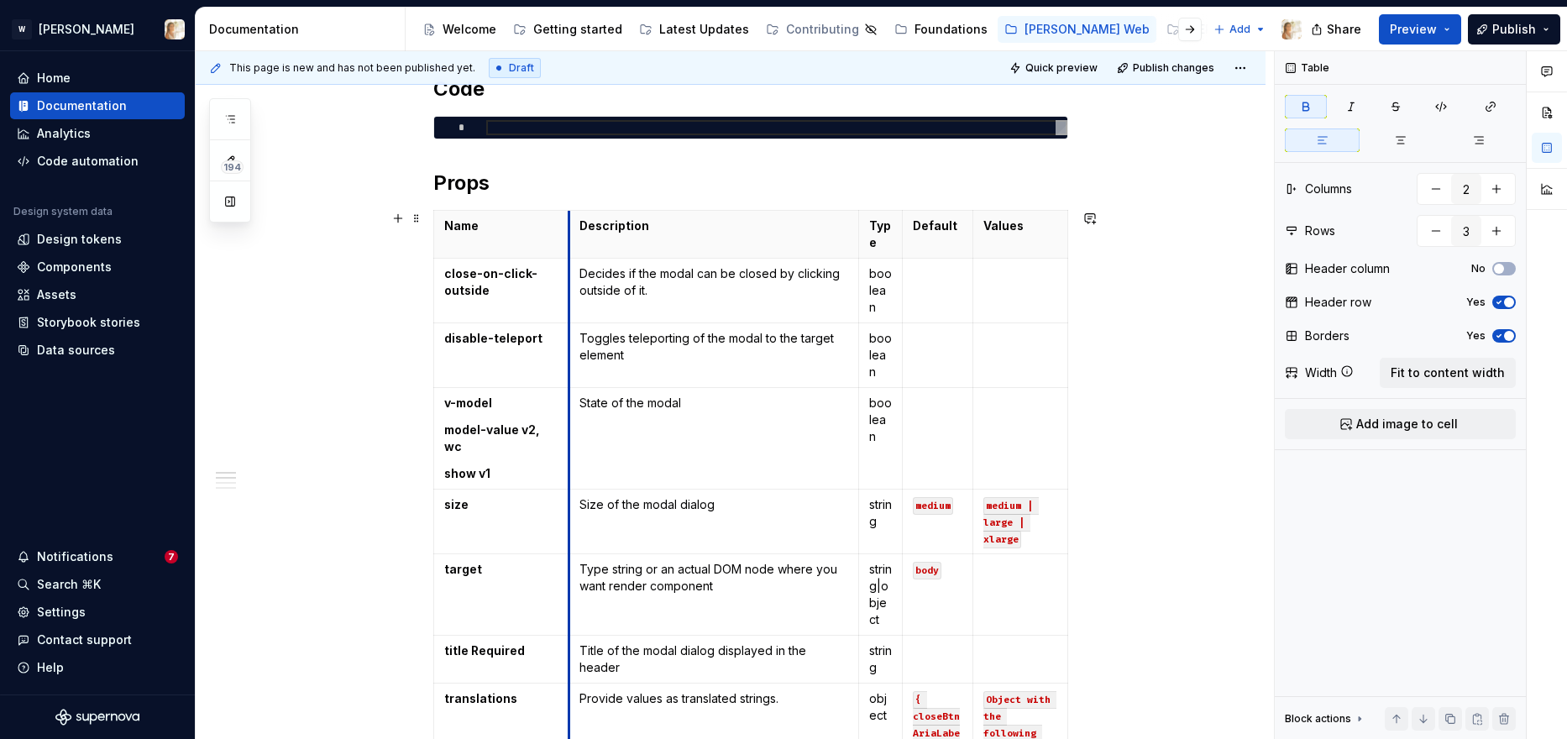
scroll to position [324, 0]
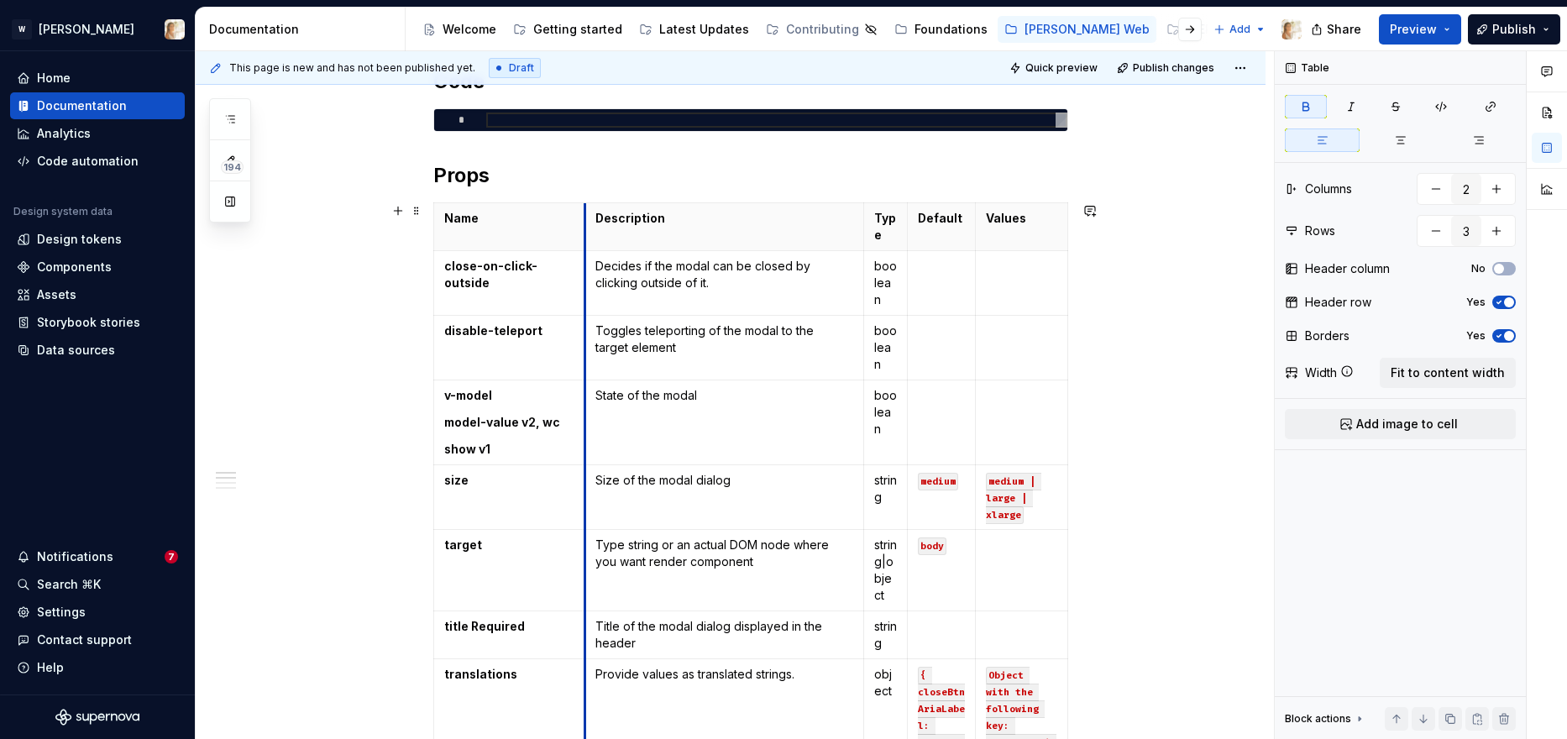
drag, startPoint x: 572, startPoint y: 284, endPoint x: 588, endPoint y: 283, distance: 16.0
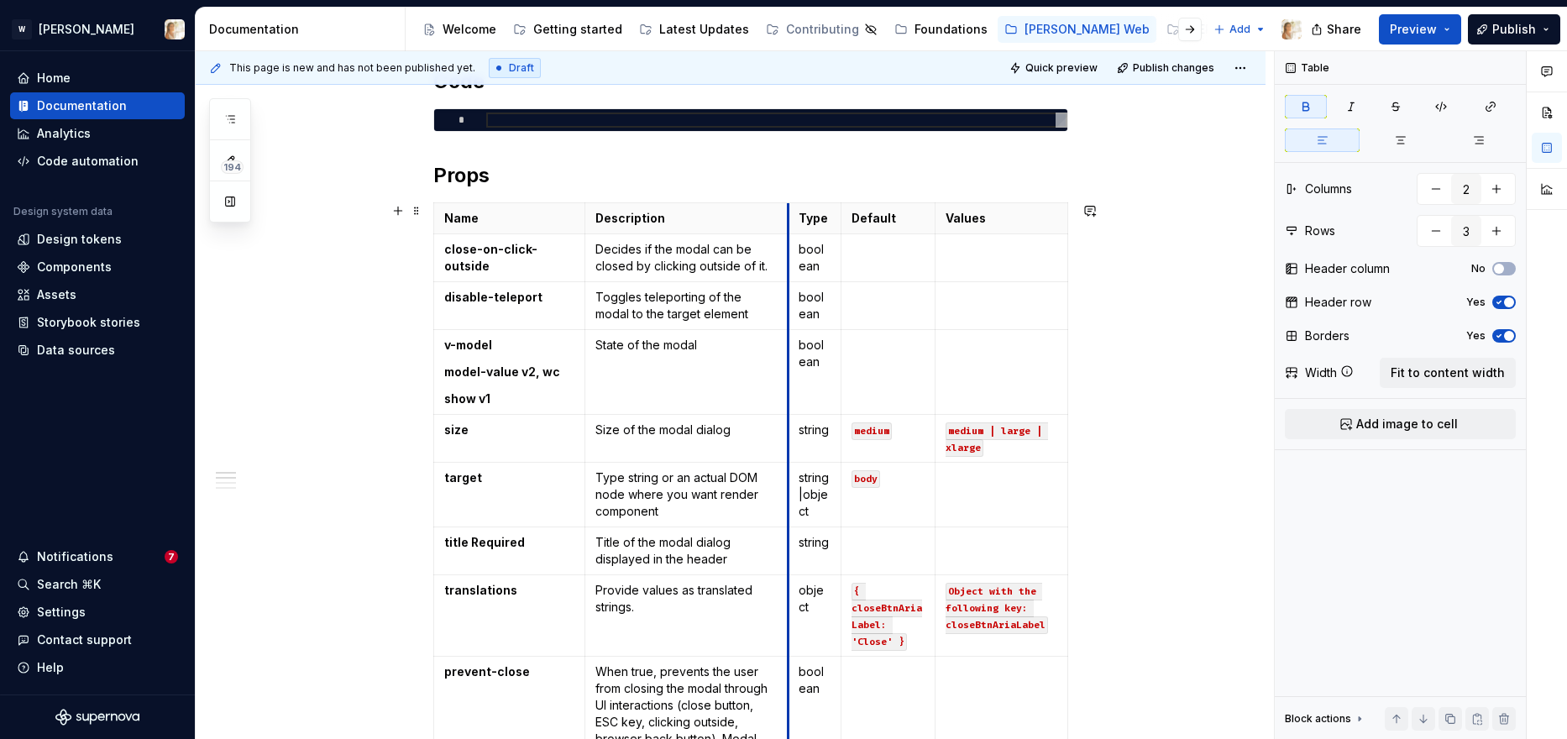
drag, startPoint x: 867, startPoint y: 286, endPoint x: 791, endPoint y: 283, distance: 75.7
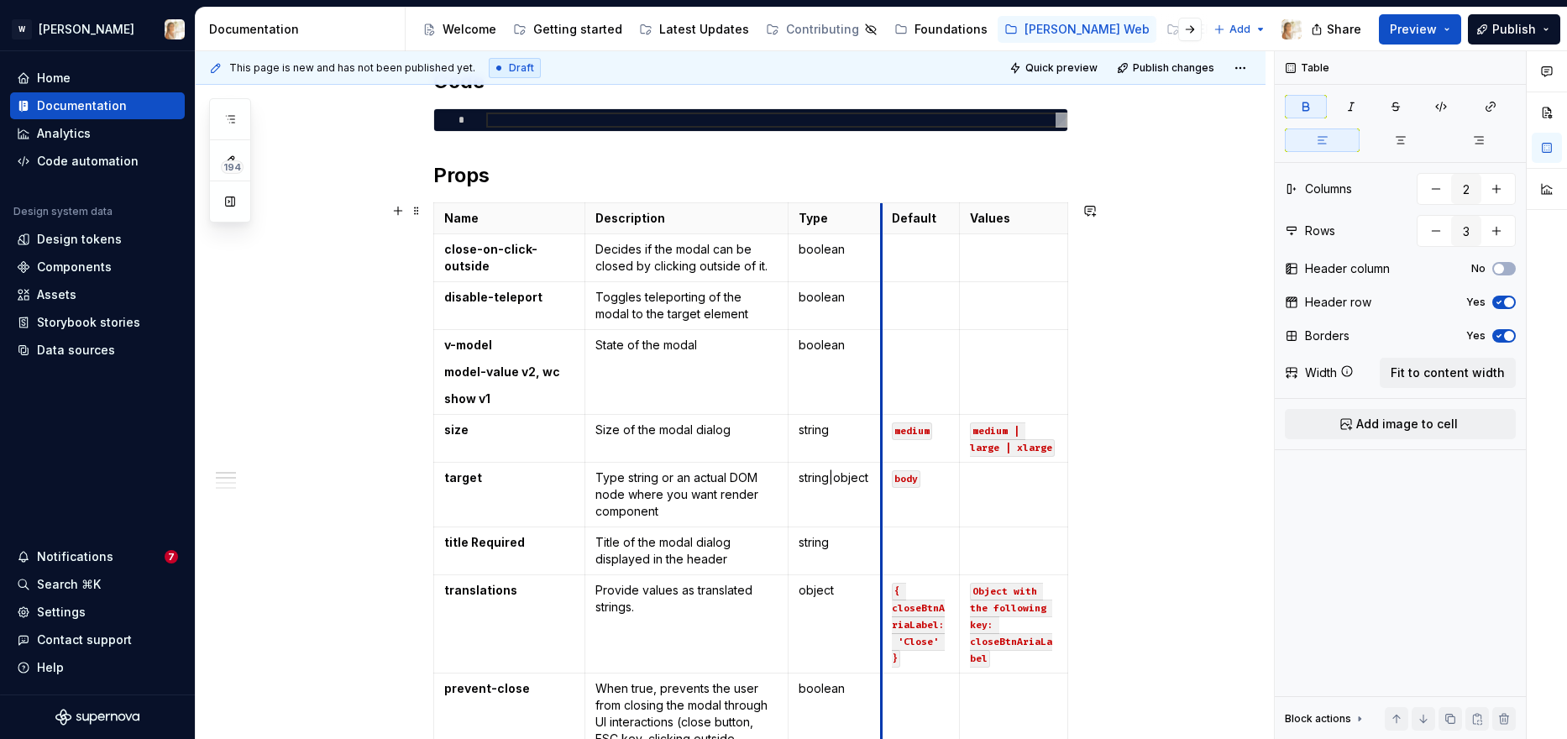
drag, startPoint x: 846, startPoint y: 281, endPoint x: 886, endPoint y: 281, distance: 40.3
click at [886, 282] on td at bounding box center [921, 306] width 78 height 48
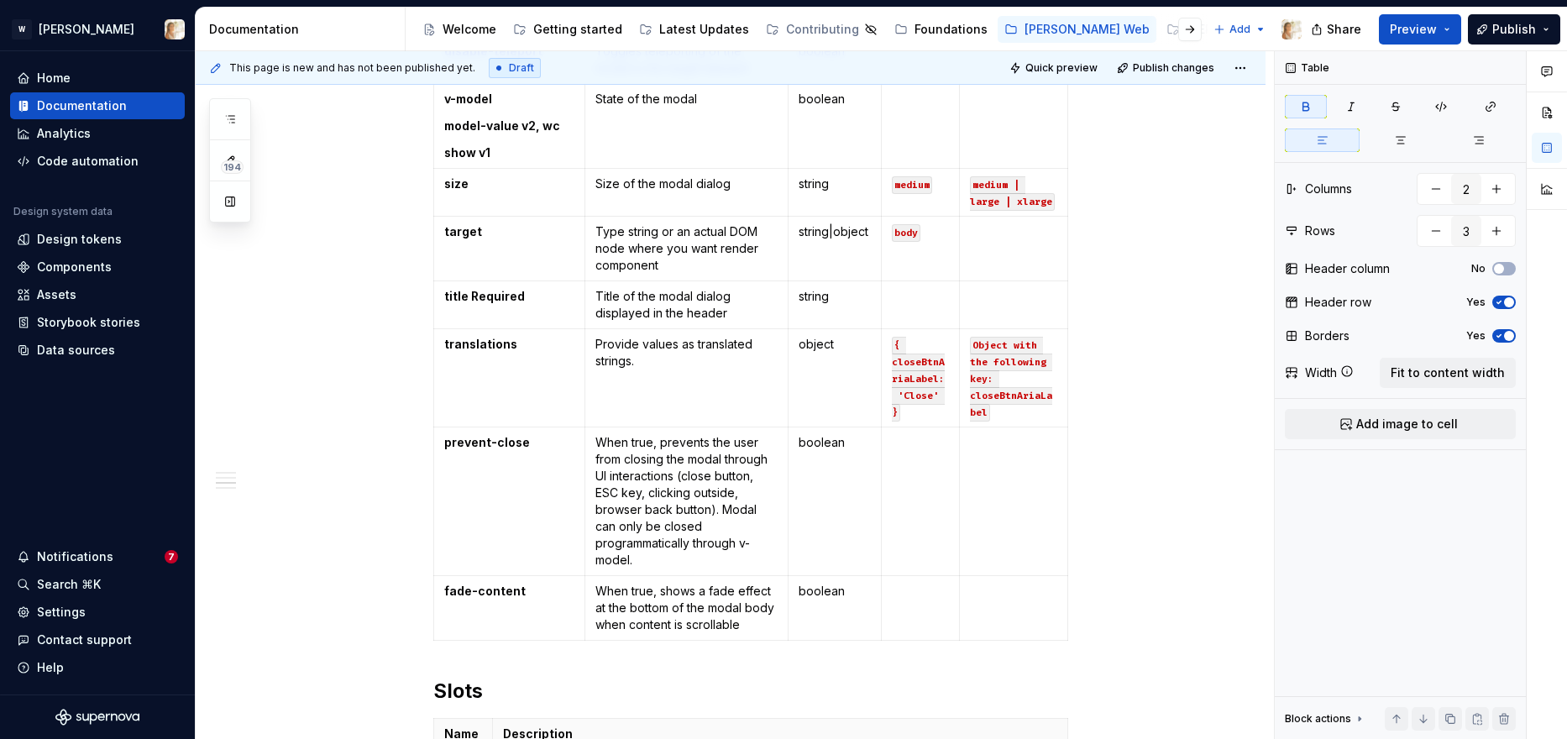
scroll to position [485, 0]
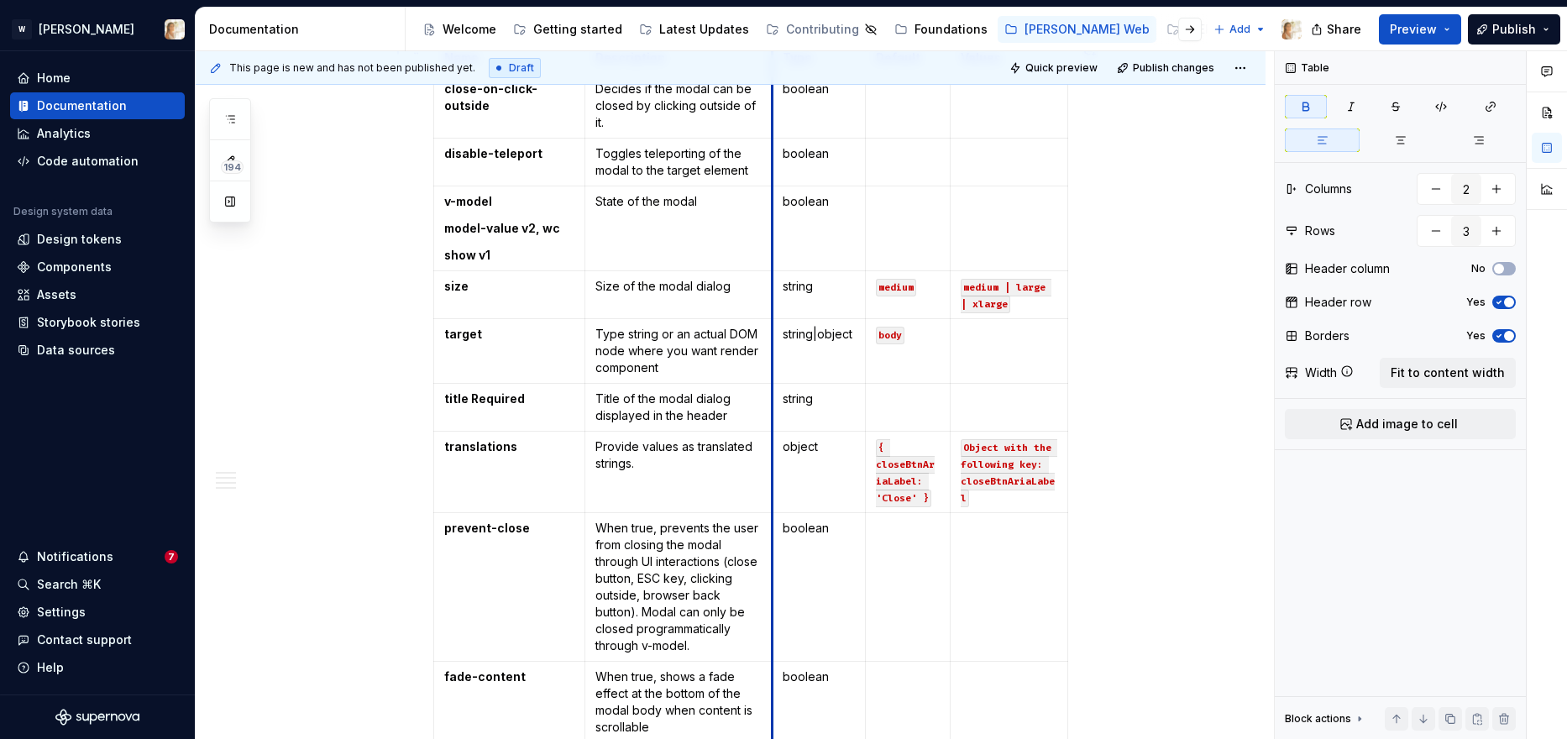
drag, startPoint x: 794, startPoint y: 338, endPoint x: 778, endPoint y: 338, distance: 16.0
click at [778, 338] on td "string|object" at bounding box center [819, 351] width 93 height 65
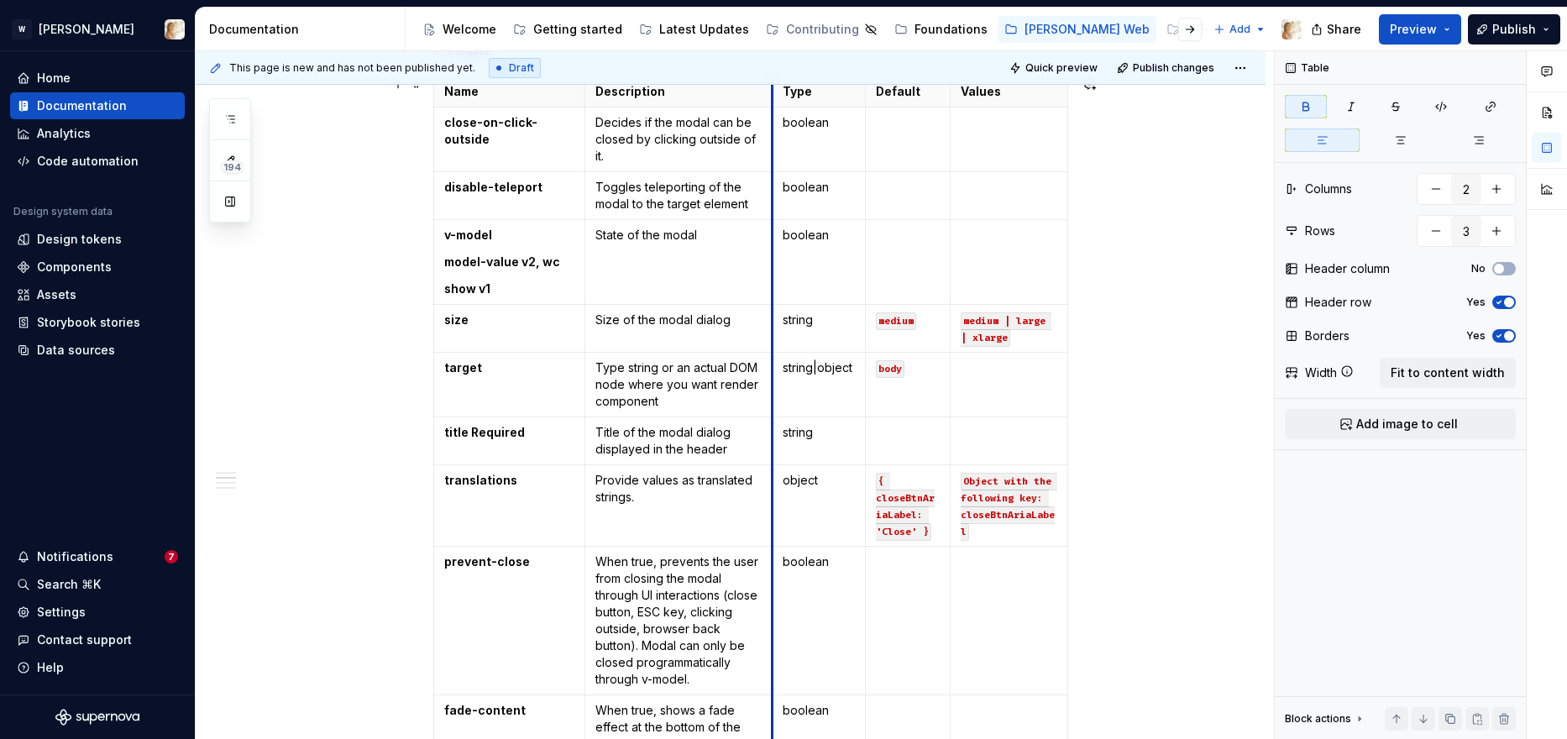
scroll to position [448, 0]
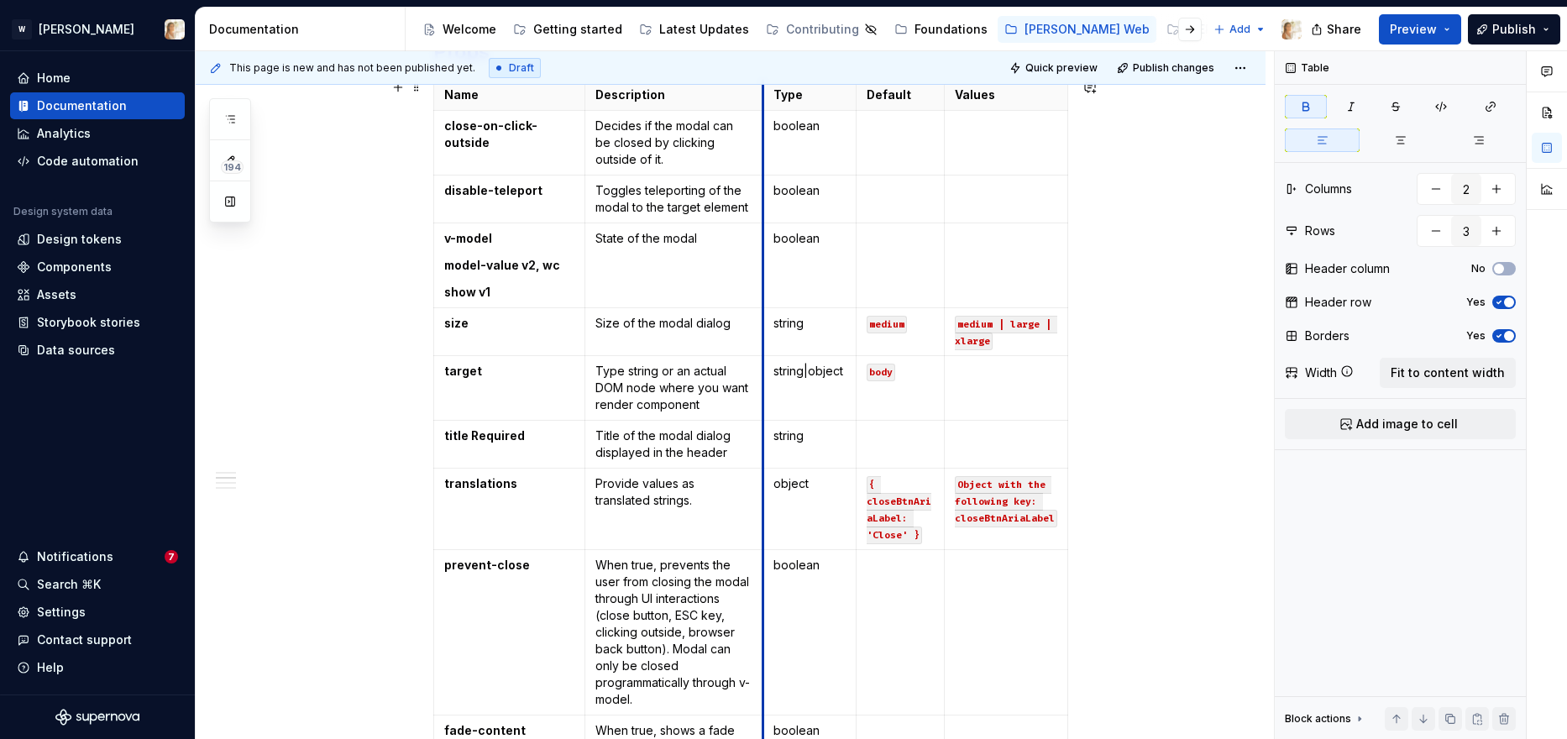
drag, startPoint x: 778, startPoint y: 338, endPoint x: 768, endPoint y: 328, distance: 13.1
click at [768, 328] on td "string" at bounding box center [809, 332] width 93 height 48
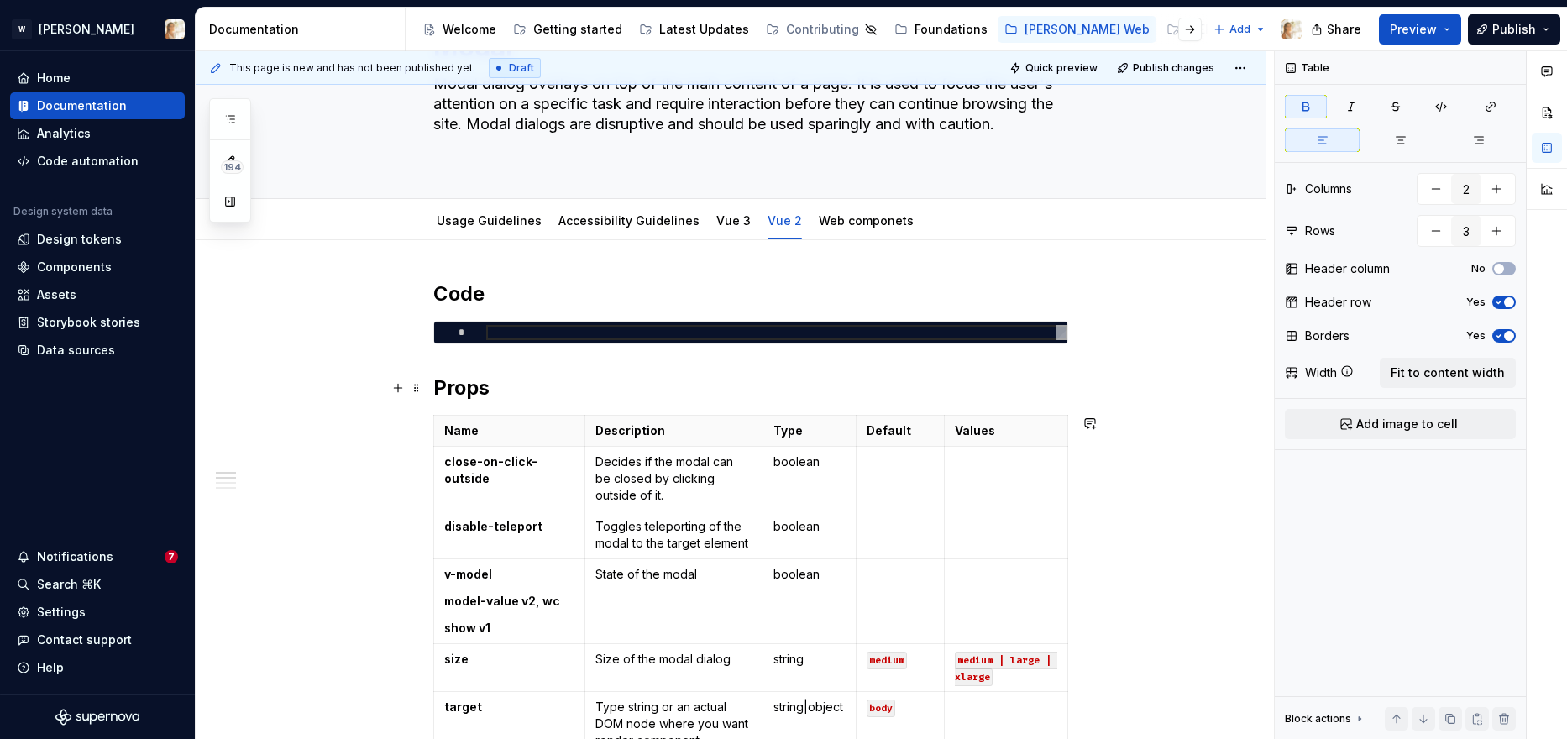
scroll to position [11, 0]
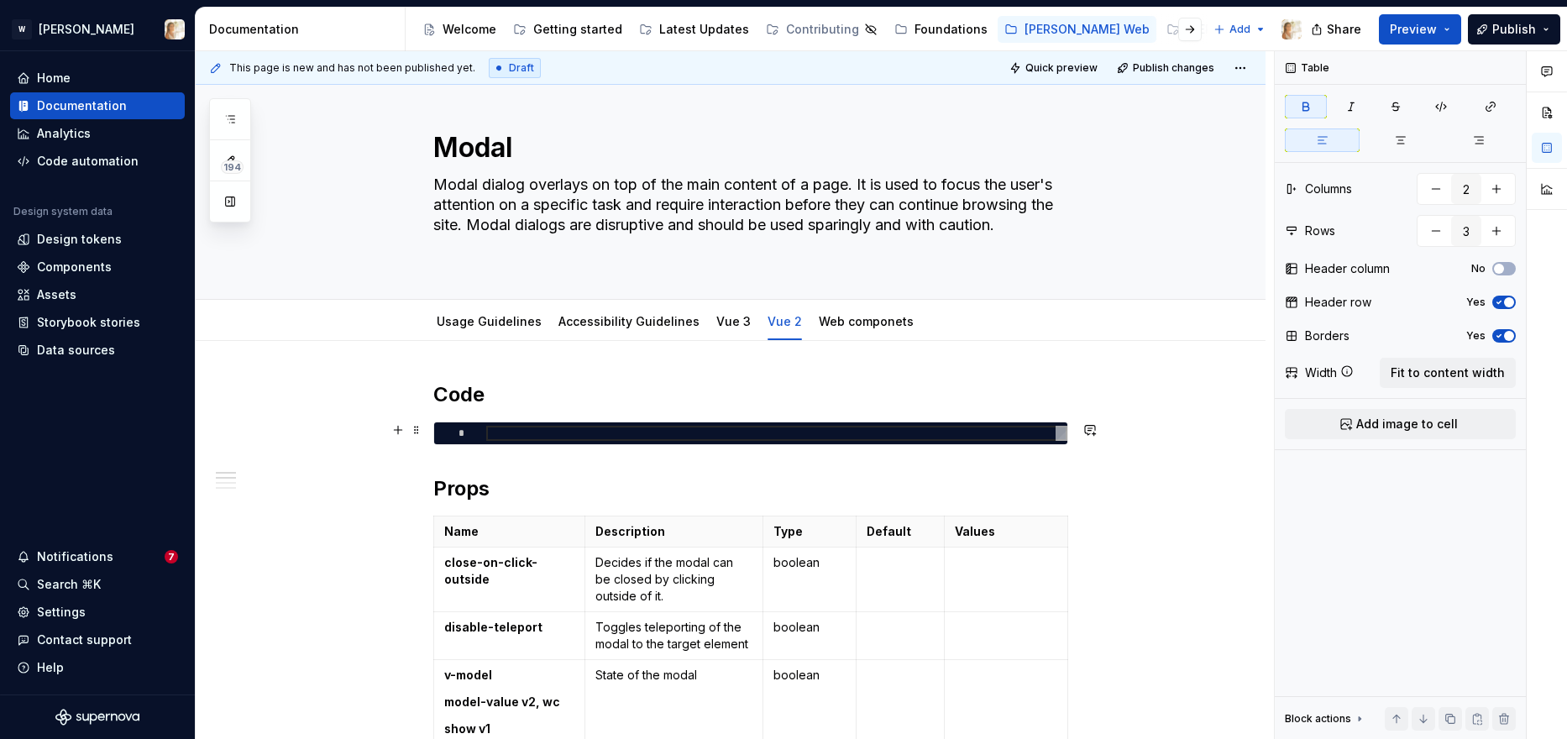
click at [600, 426] on div at bounding box center [776, 433] width 581 height 15
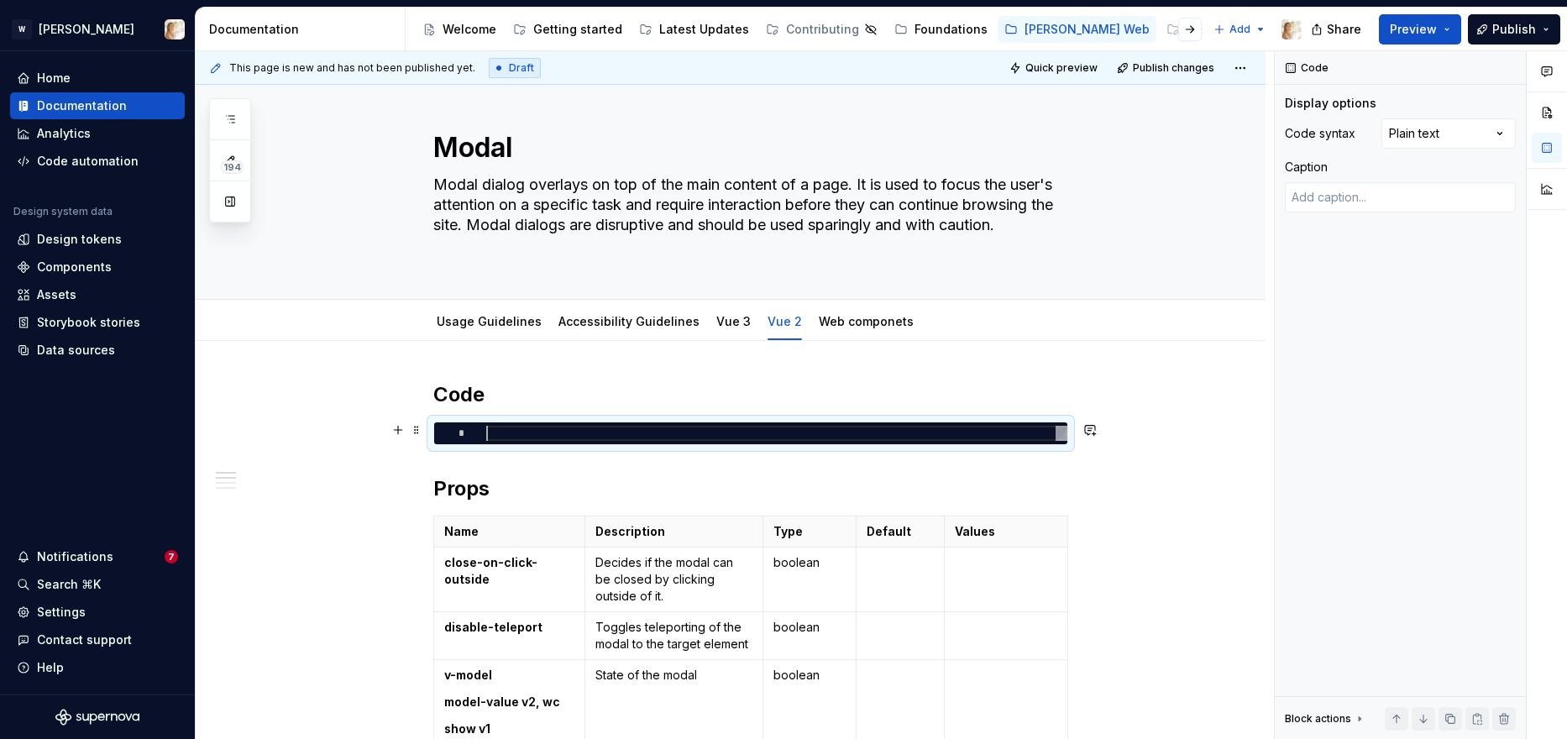
type textarea "*"
type textarea "* *** ** *********"
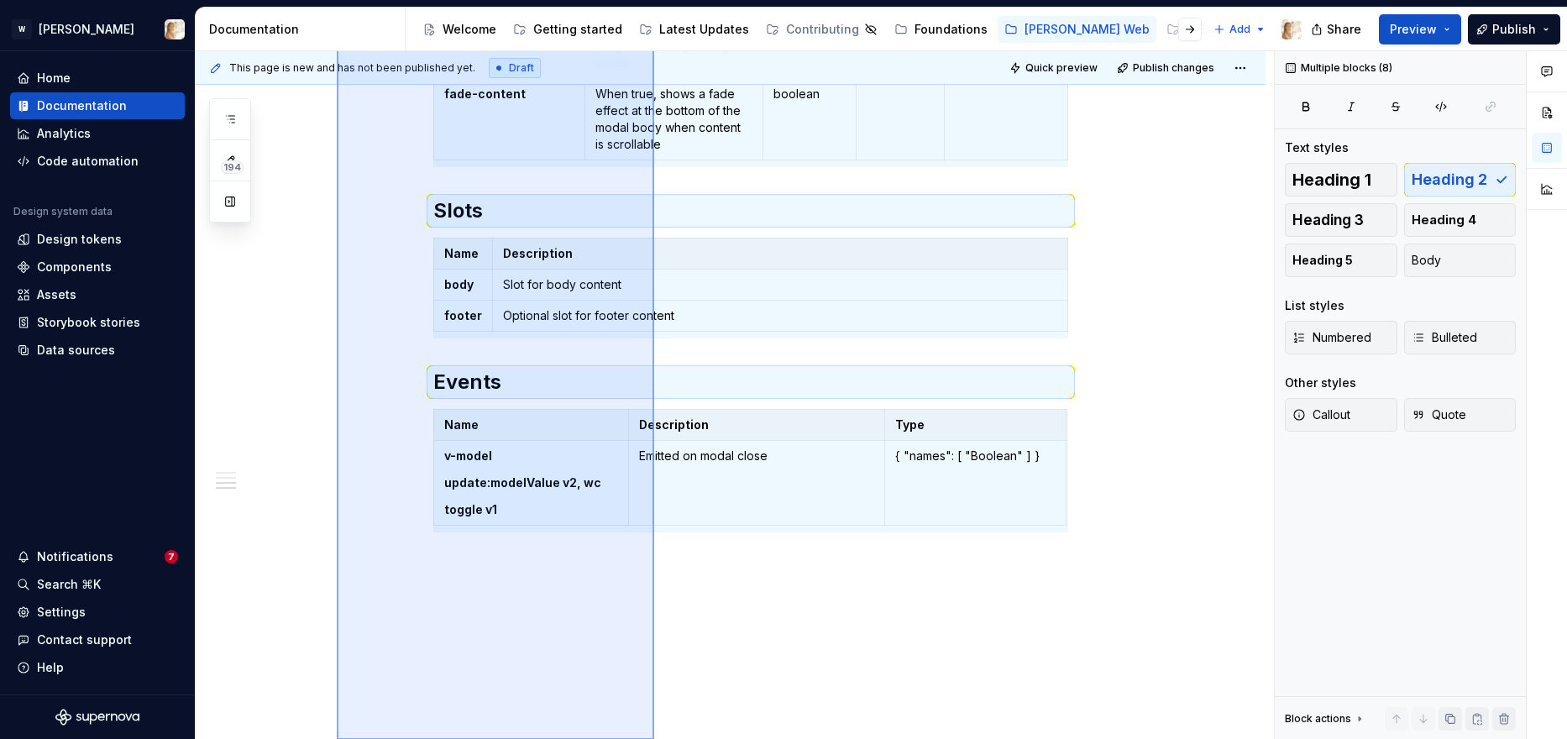
scroll to position [1607, 0]
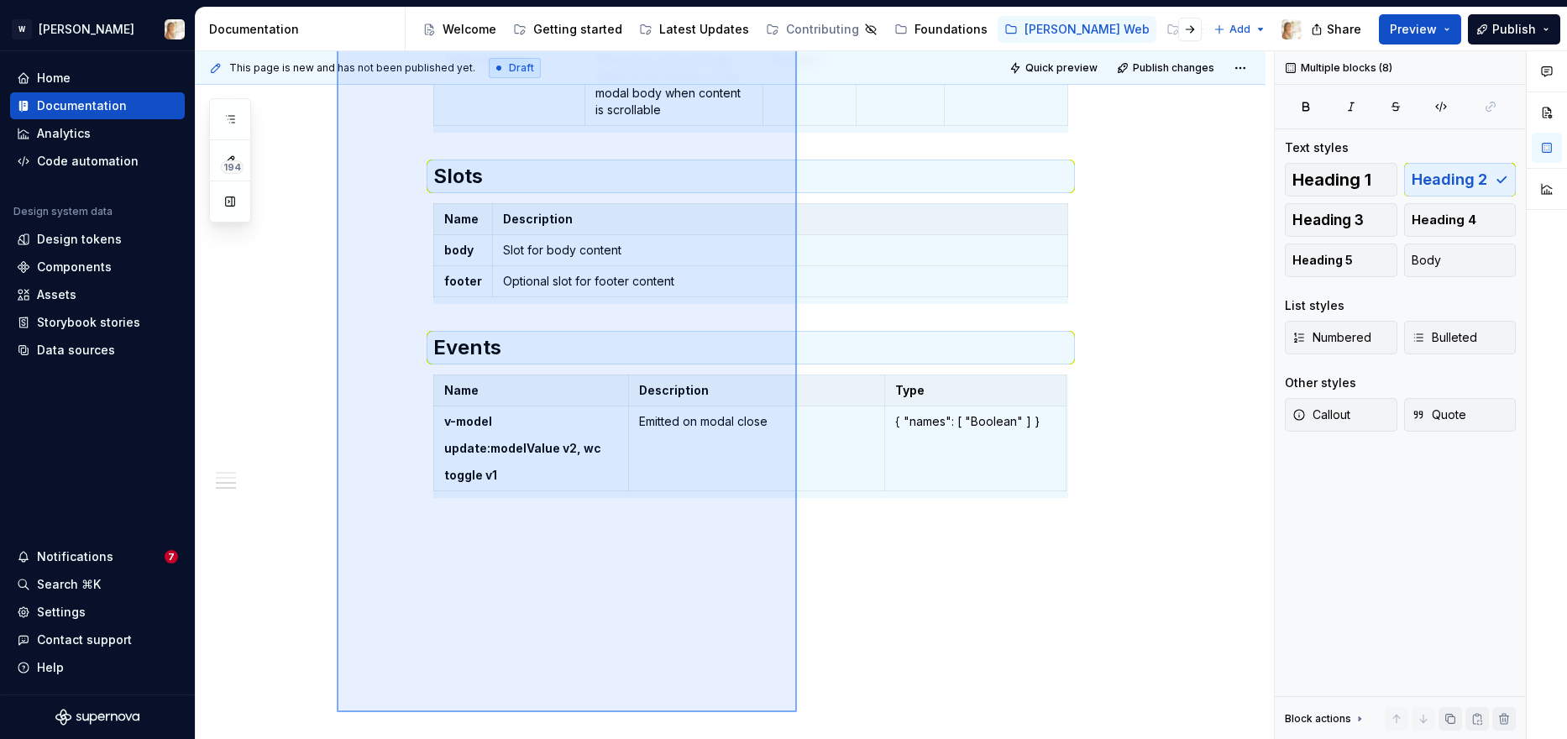
drag, startPoint x: 337, startPoint y: 379, endPoint x: 862, endPoint y: 684, distance: 607.0
click at [868, 684] on div "**********" at bounding box center [735, 395] width 1078 height 689
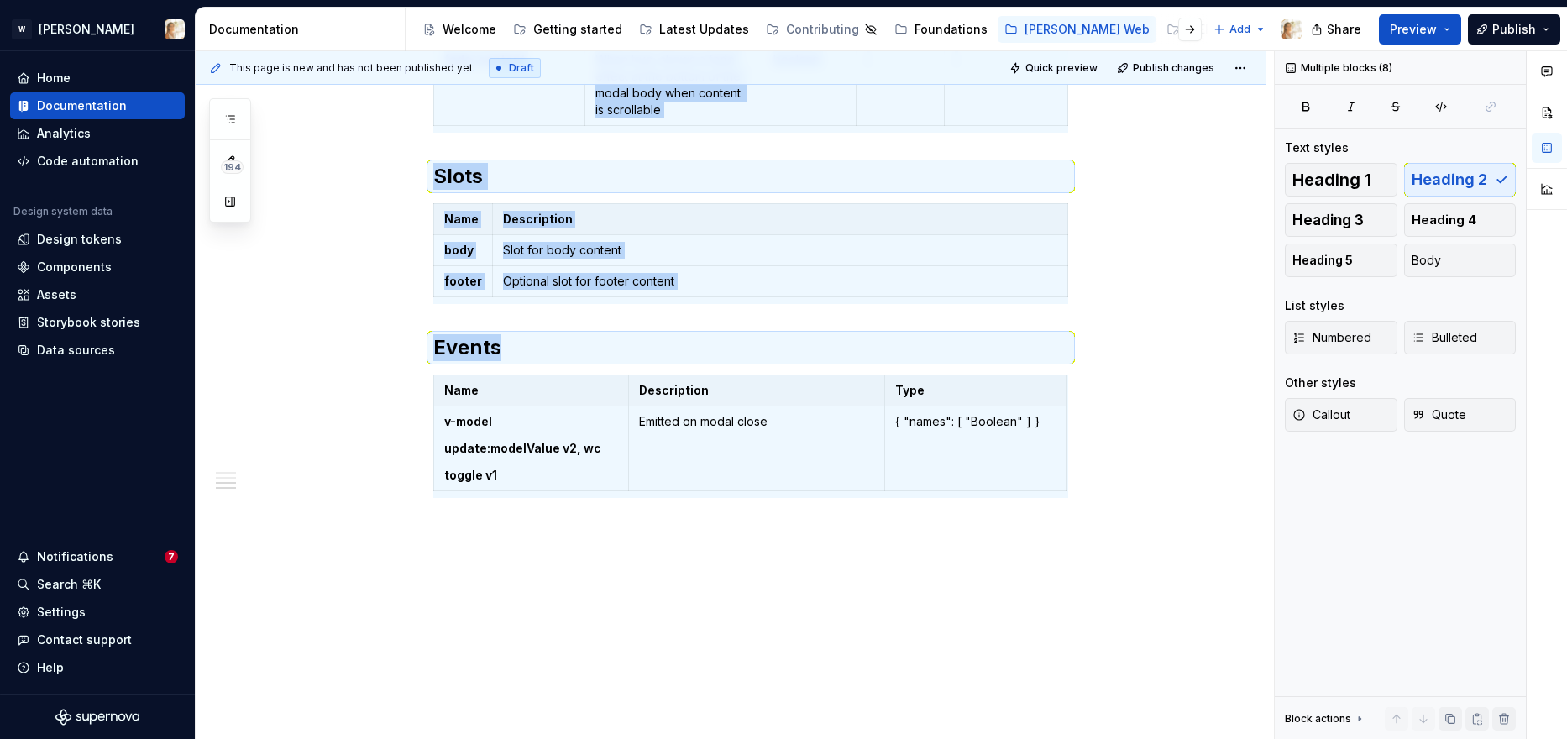
copy div "**********"
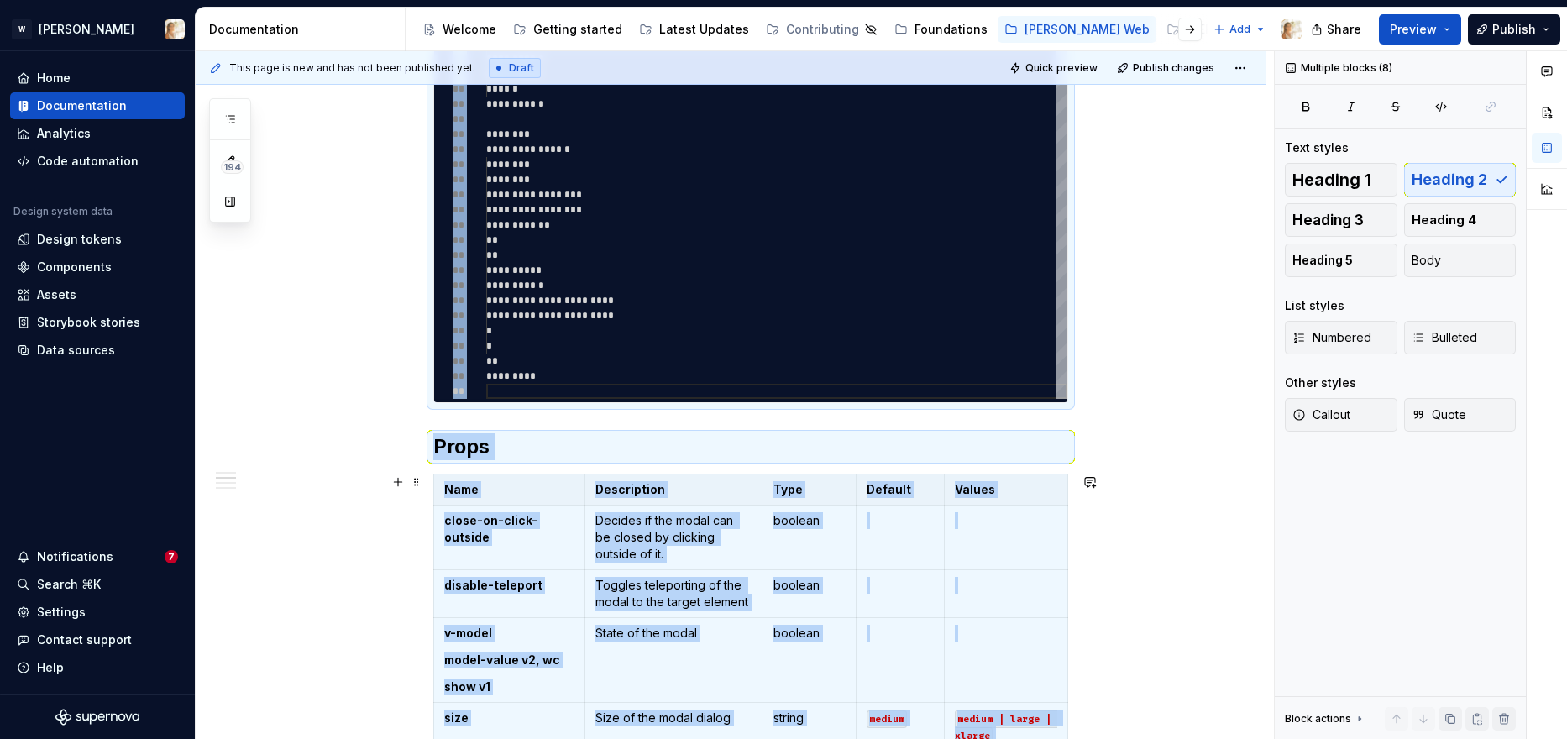
scroll to position [0, 0]
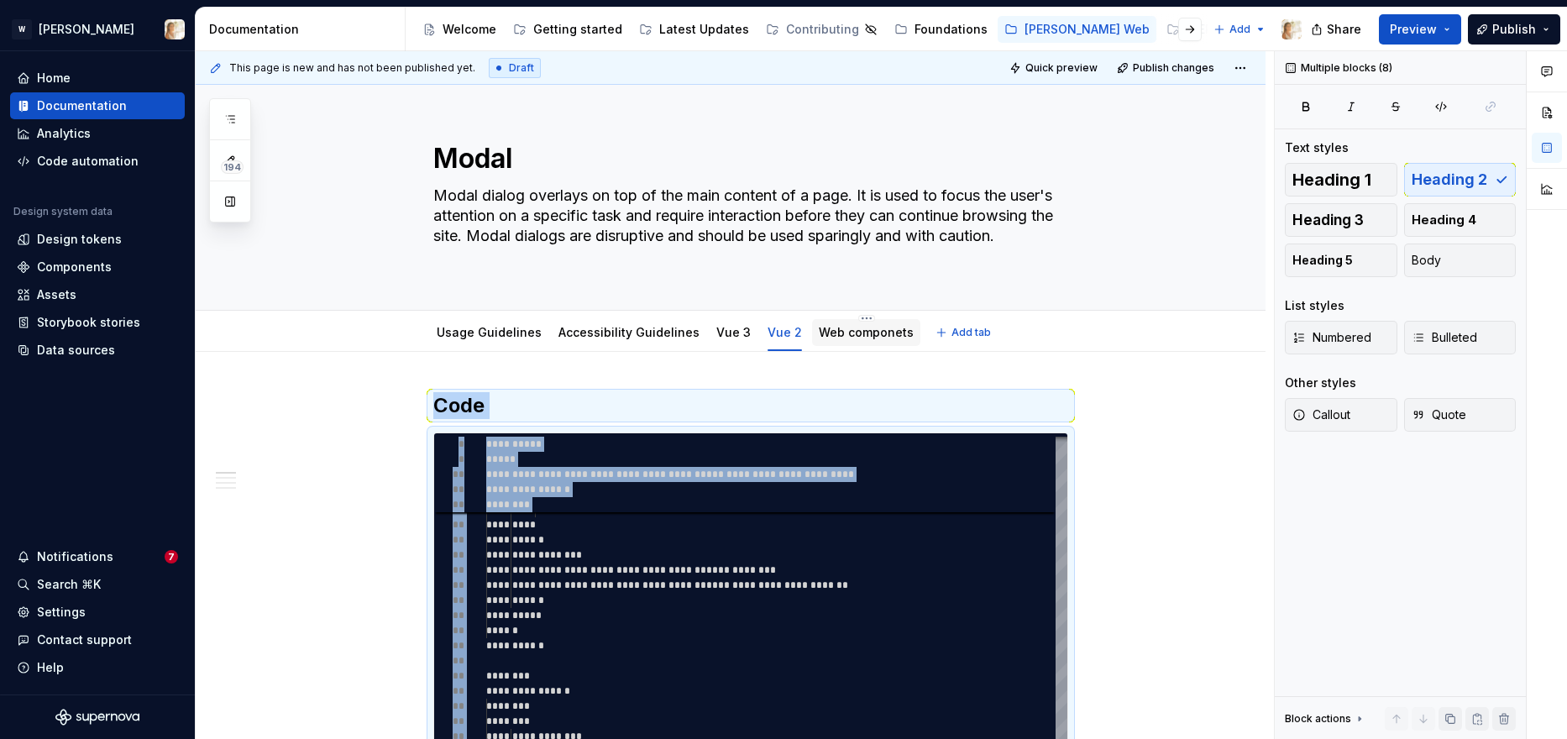
click at [863, 333] on link "Web componets" at bounding box center [866, 332] width 95 height 14
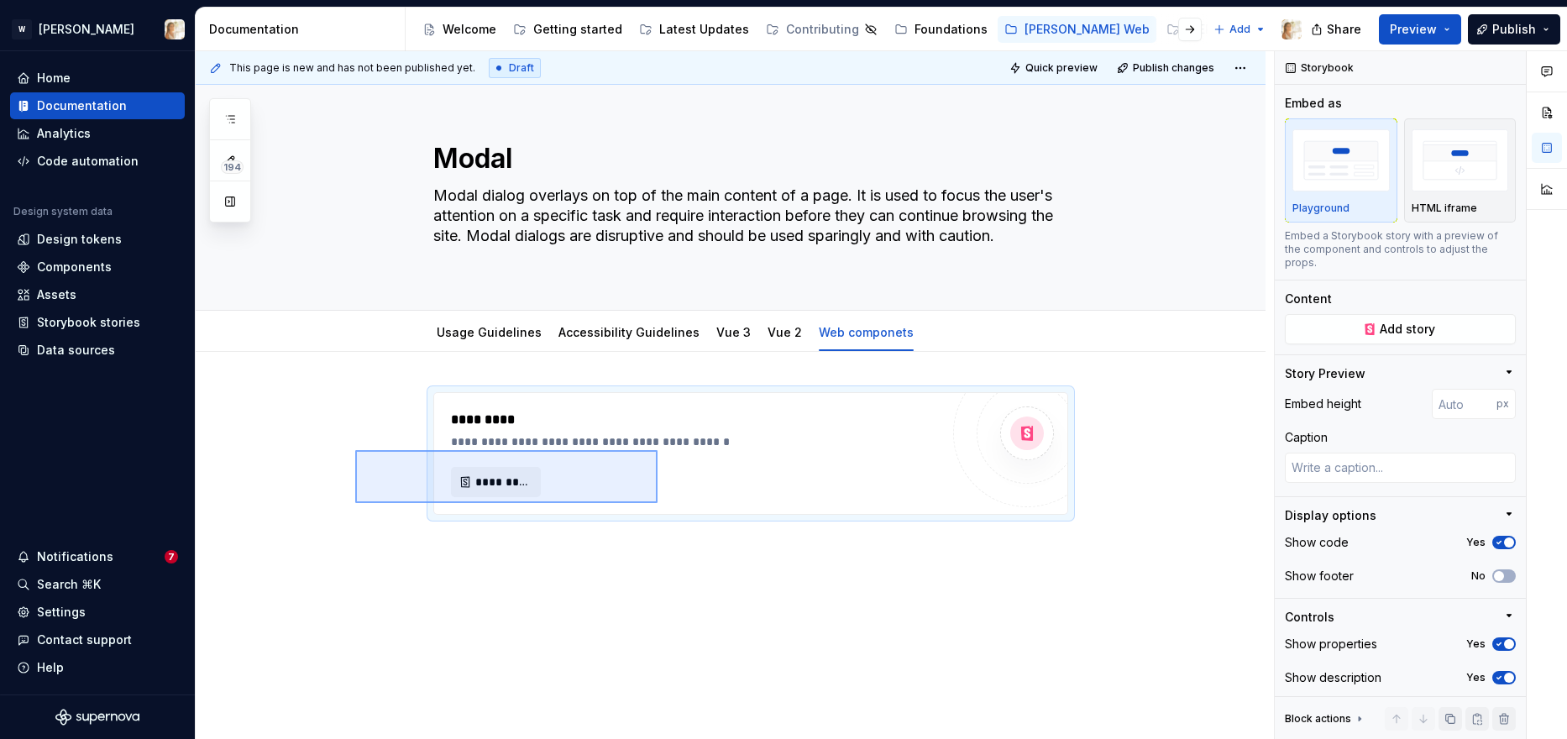
drag, startPoint x: 355, startPoint y: 450, endPoint x: 658, endPoint y: 503, distance: 306.9
click at [658, 503] on div "**********" at bounding box center [735, 395] width 1078 height 689
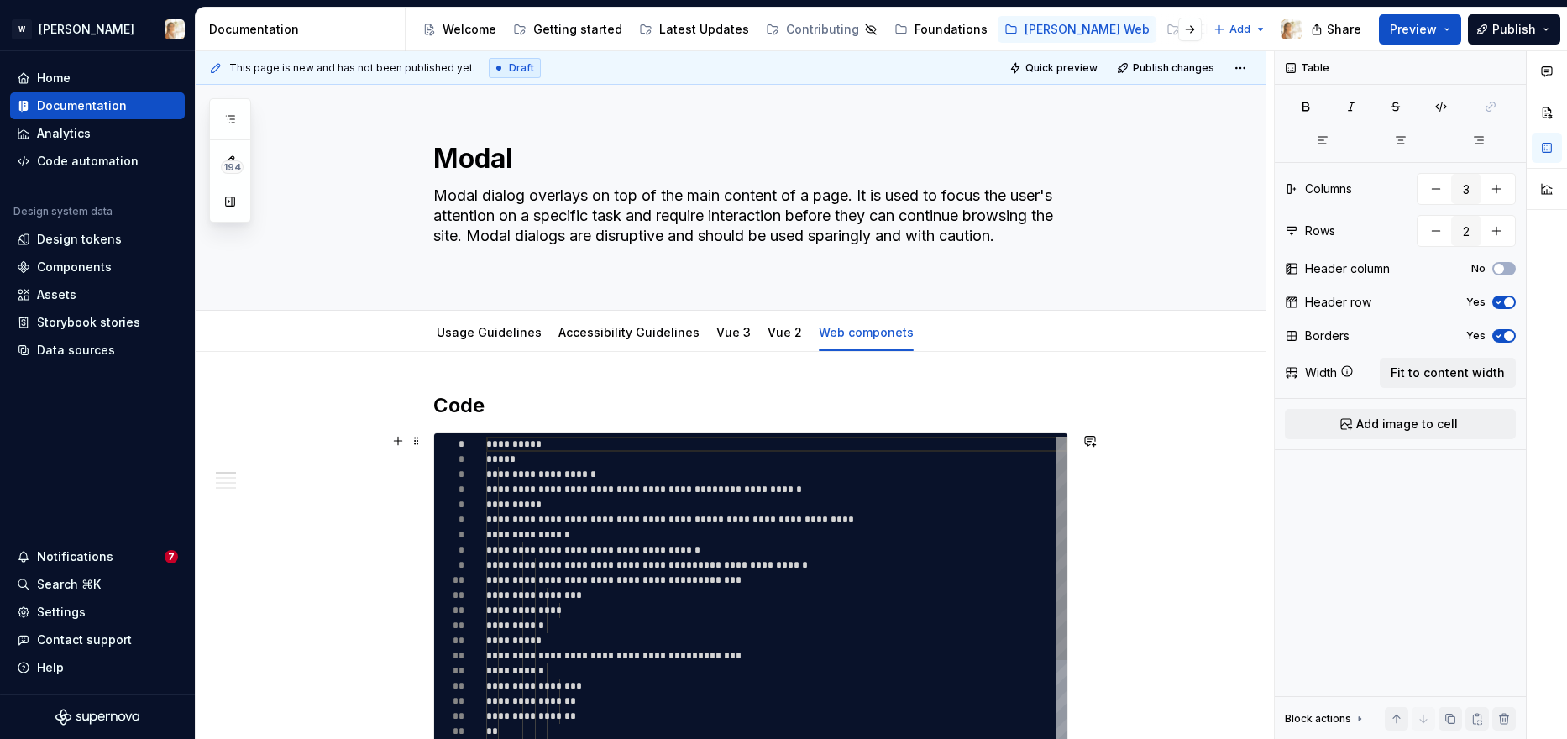
type textarea "*"
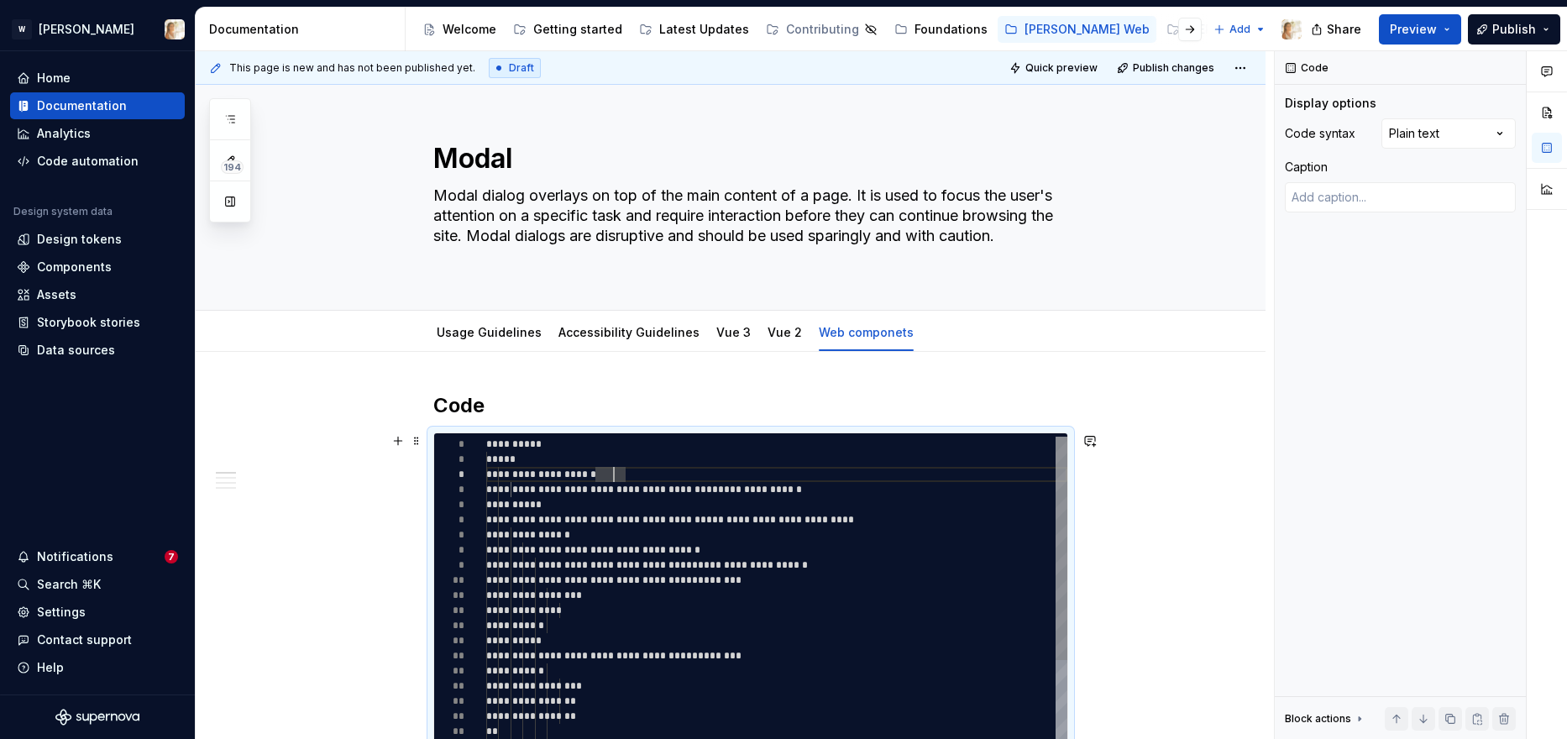
type textarea "**********"
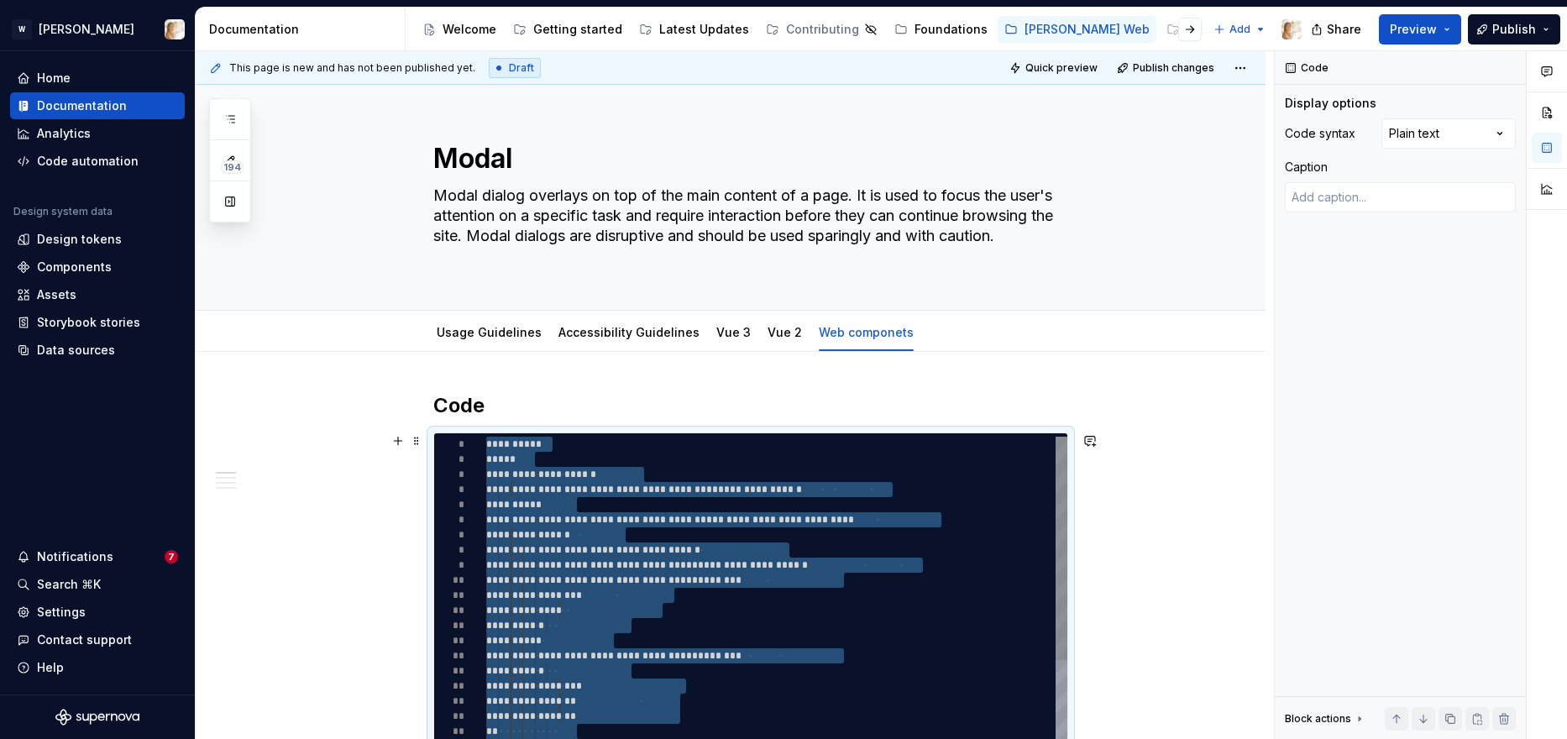
type textarea "*"
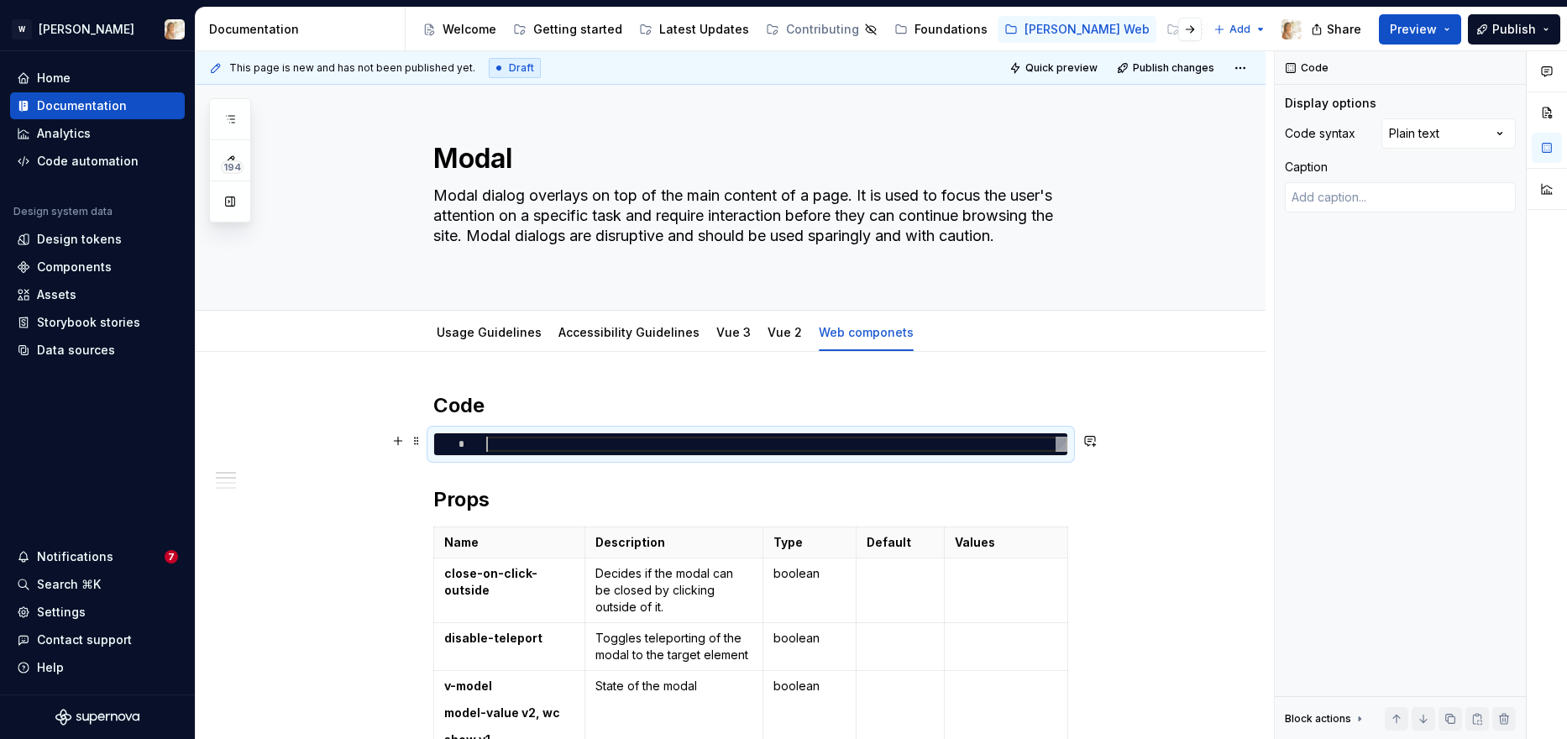
type textarea "*"
type textarea "**********"
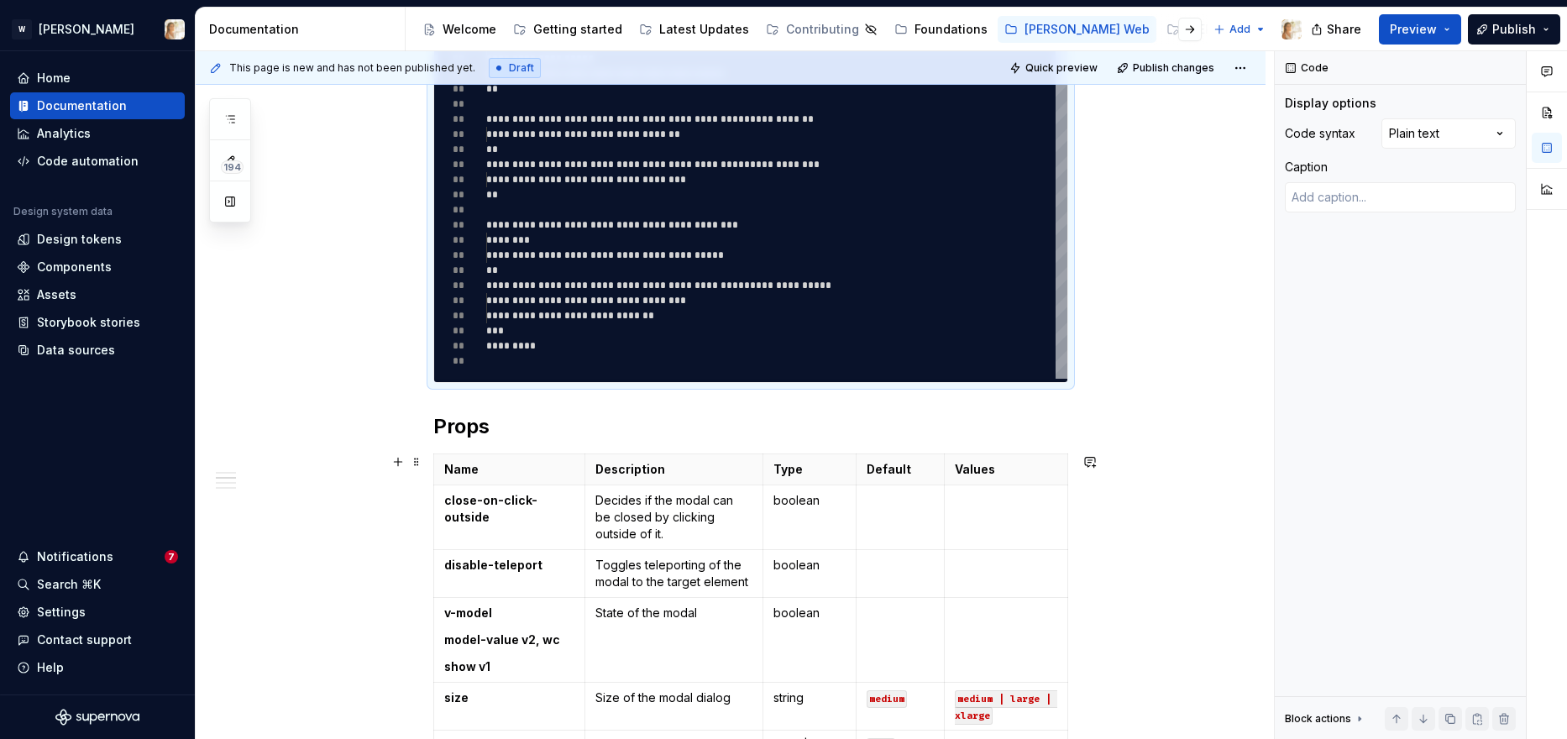
scroll to position [564, 0]
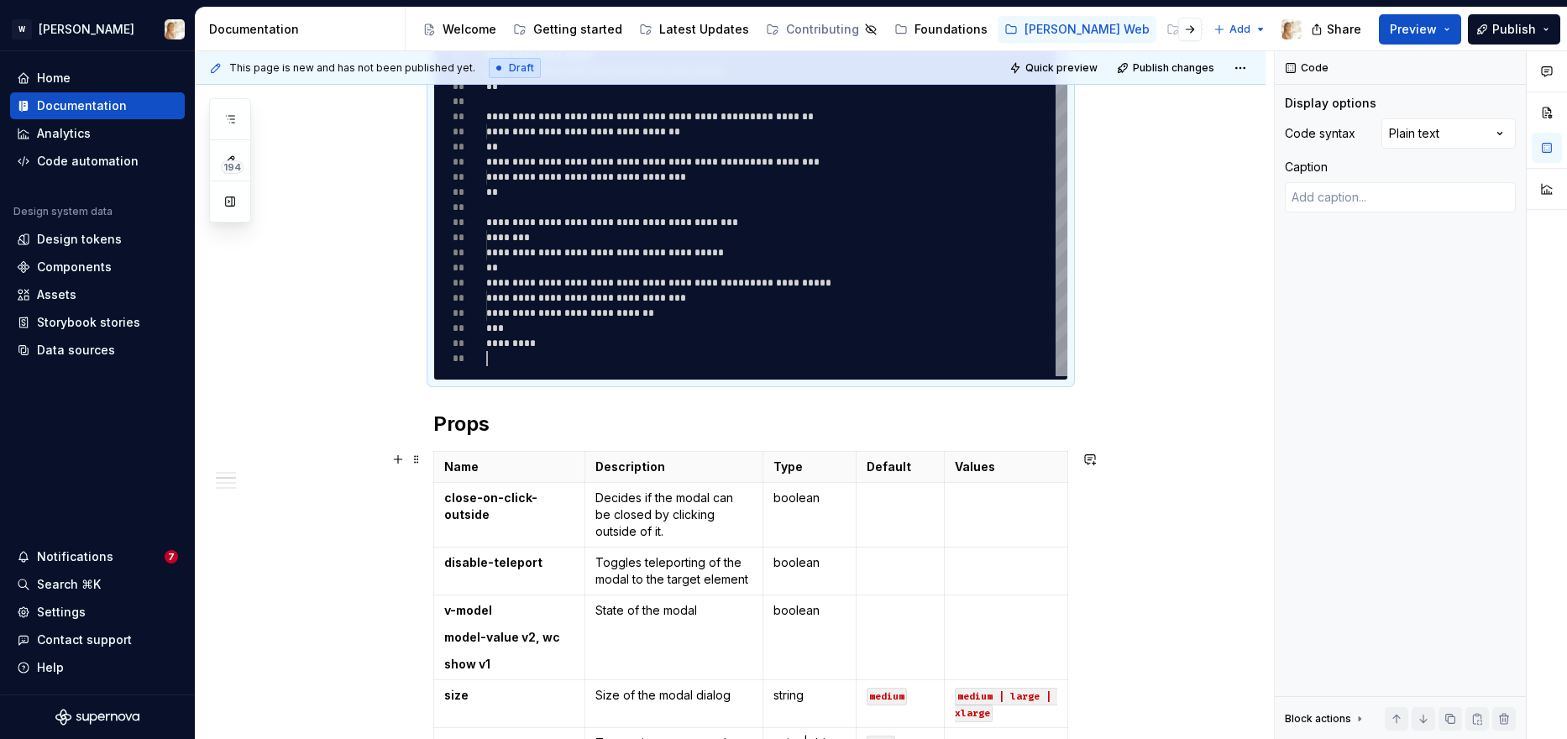
type textarea "*"
type textarea "**********"
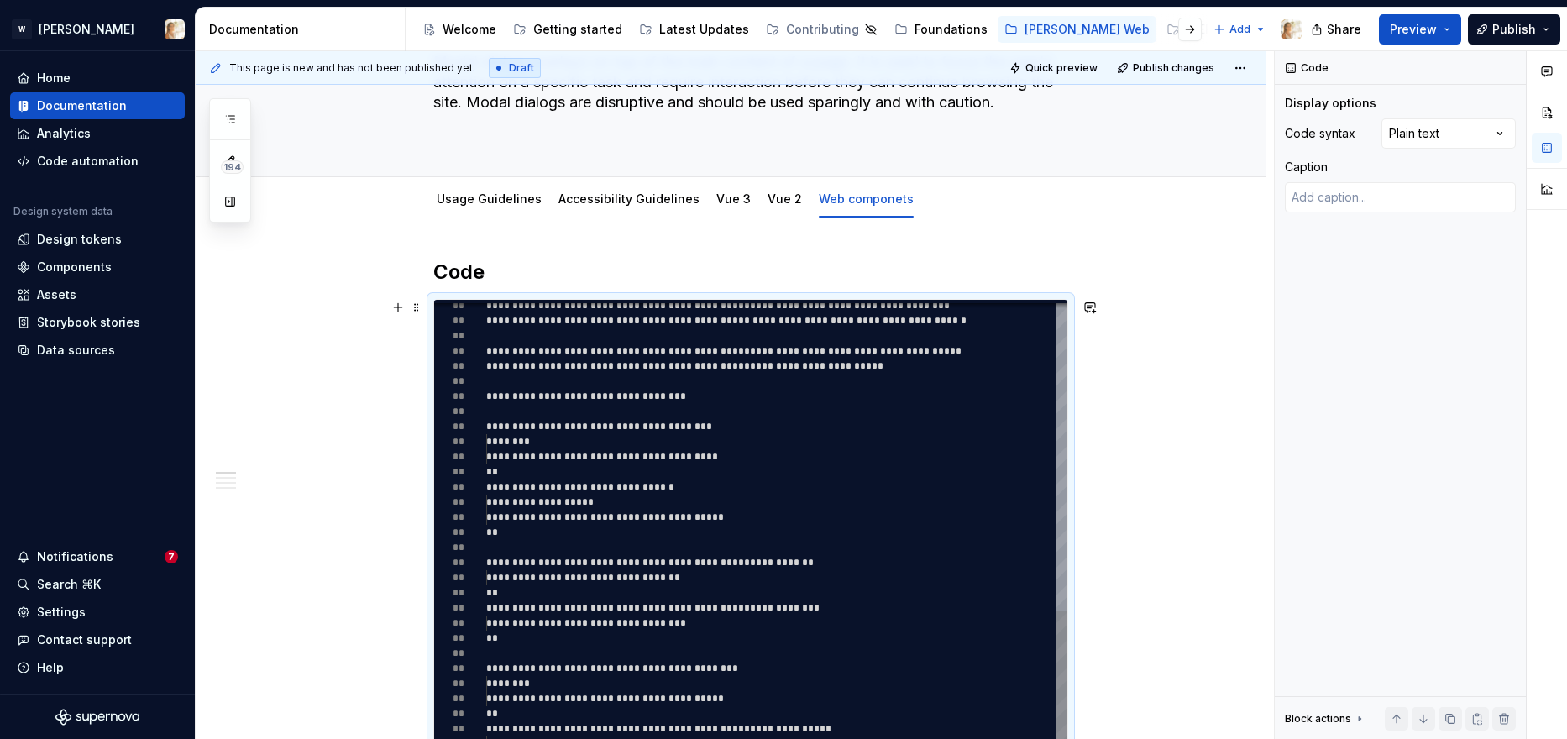
scroll to position [0, 0]
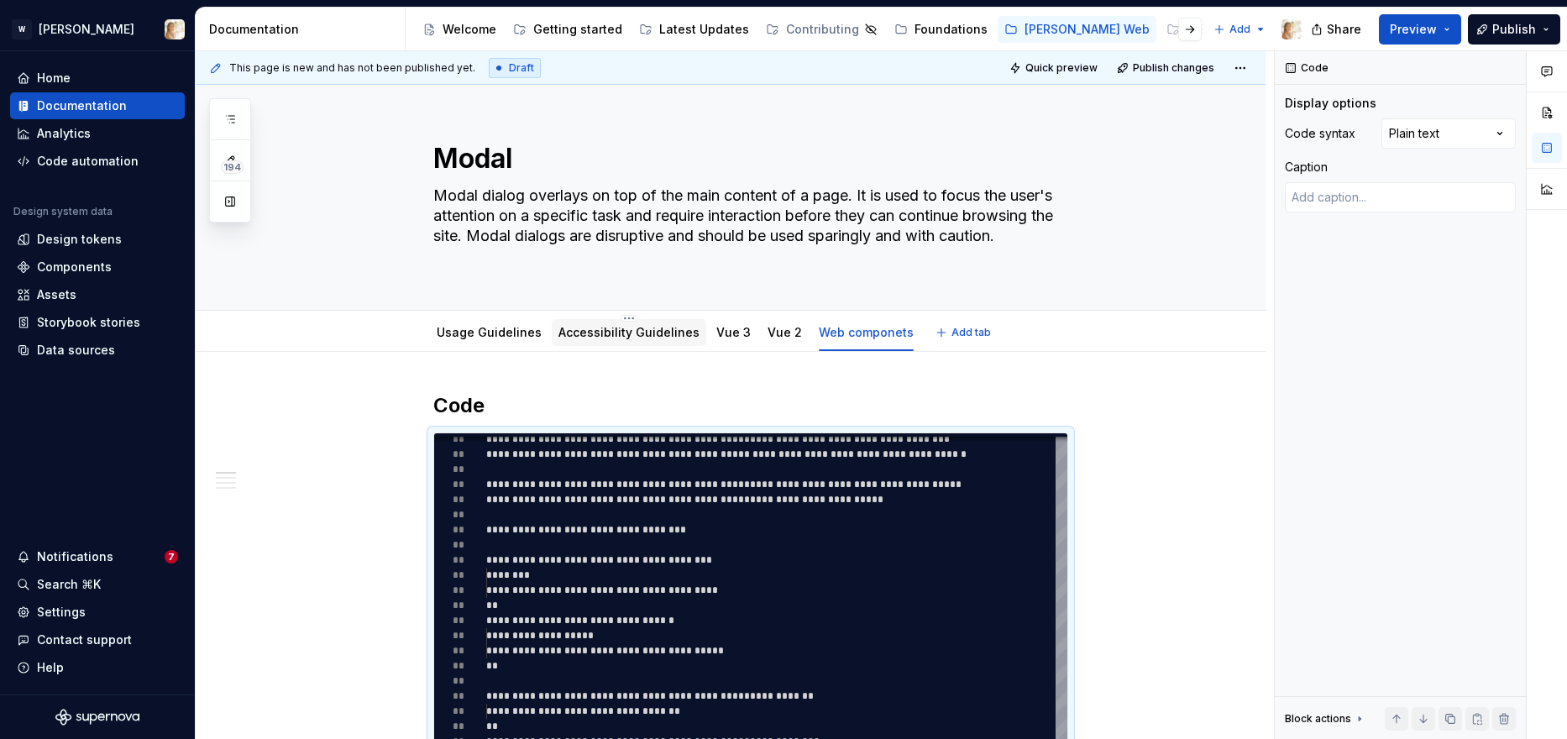
click at [598, 329] on link "Accessibility Guidelines" at bounding box center [628, 332] width 141 height 14
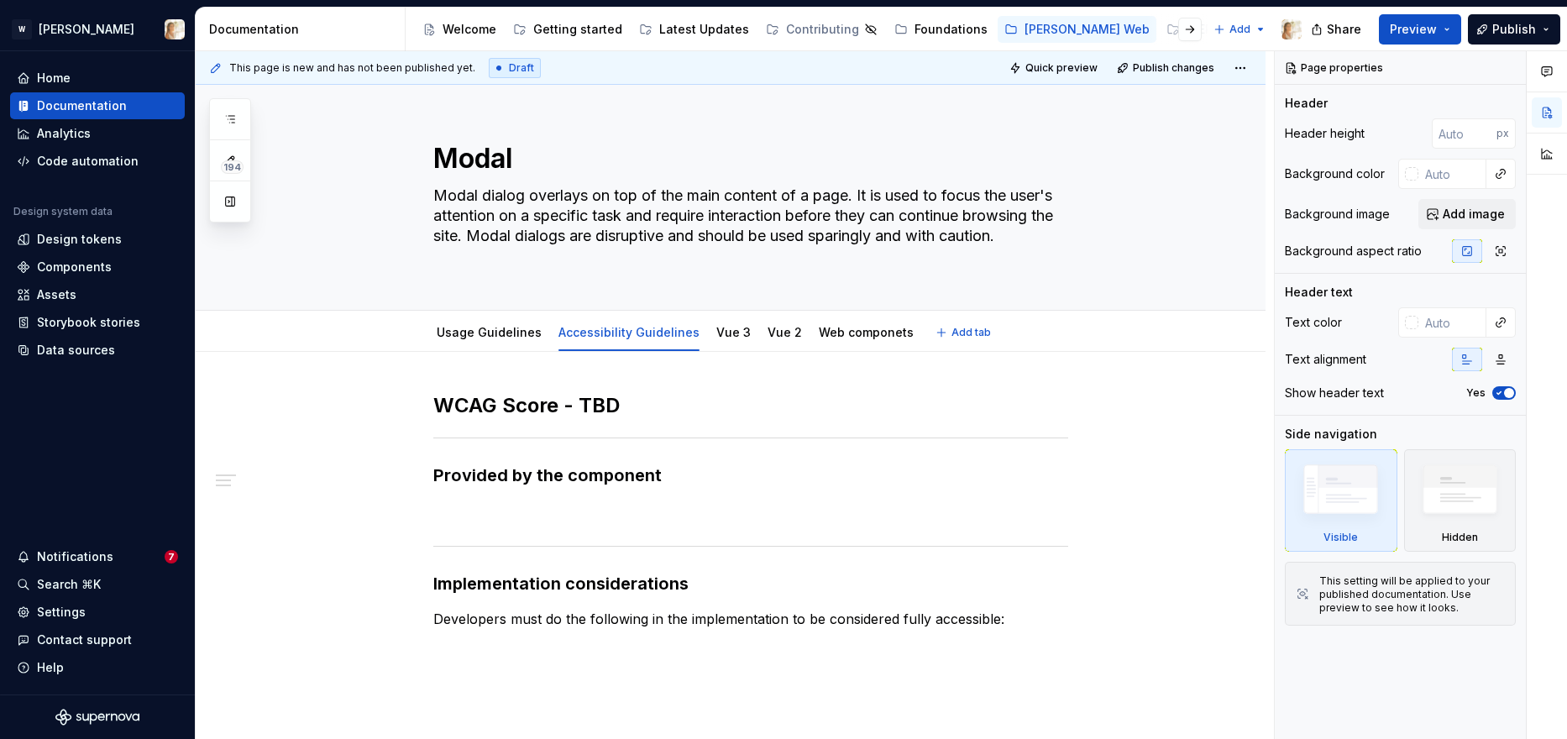
type textarea "*"
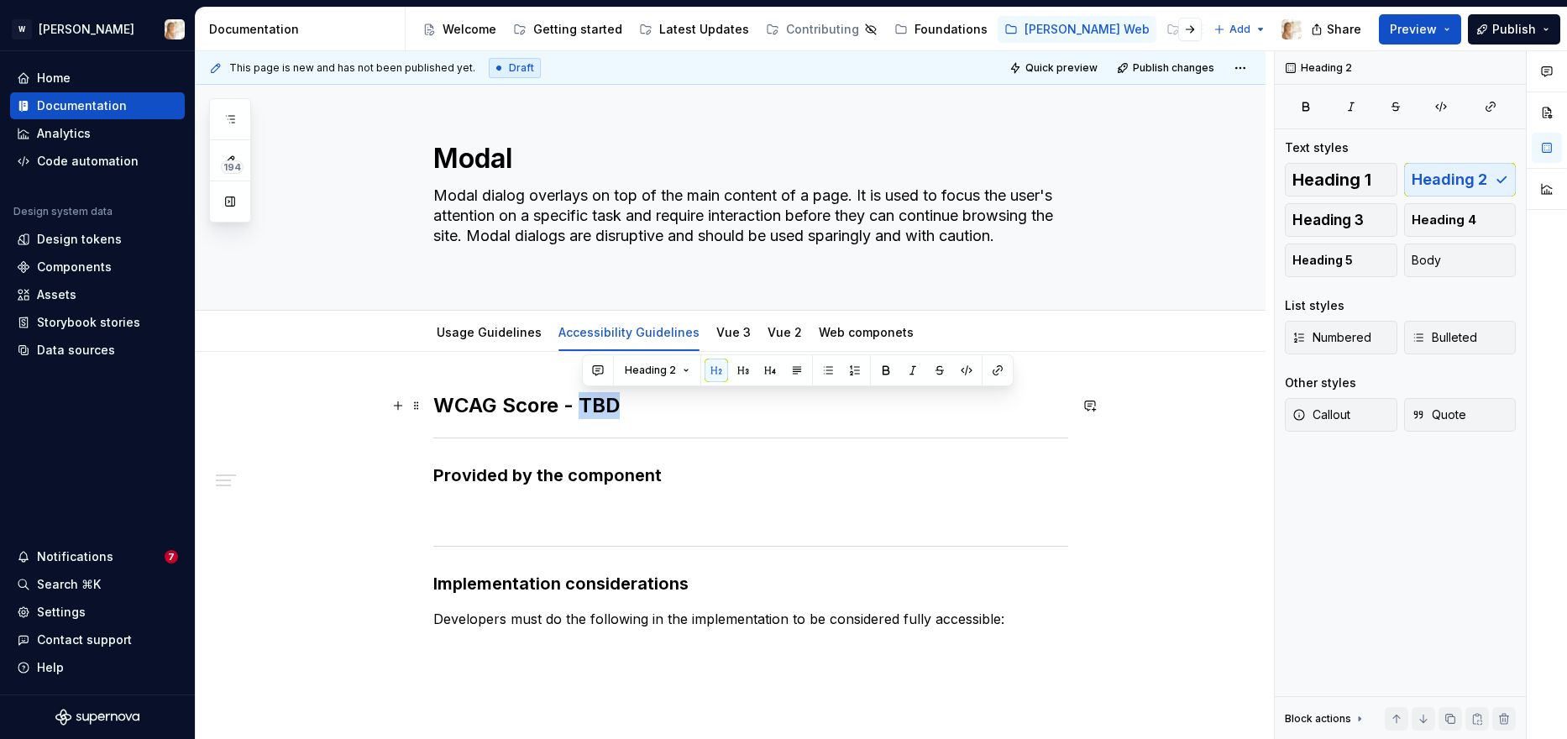
drag, startPoint x: 614, startPoint y: 406, endPoint x: 586, endPoint y: 407, distance: 27.7
click at [586, 407] on h2 "WCAG Score - TBD" at bounding box center [750, 405] width 635 height 27
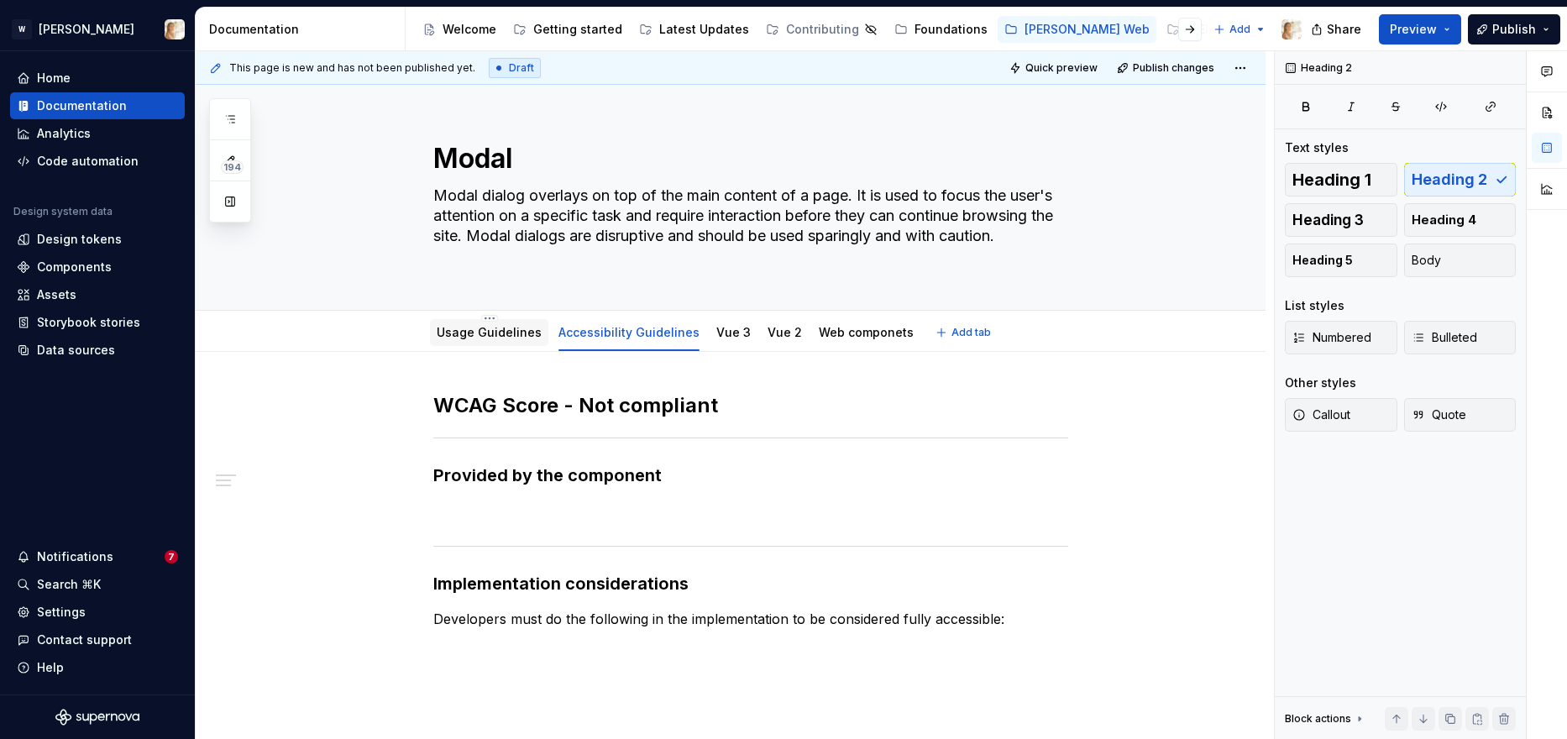
click at [464, 341] on div "Usage Guidelines" at bounding box center [489, 333] width 105 height 20
click at [475, 329] on link "Usage Guidelines" at bounding box center [489, 332] width 105 height 14
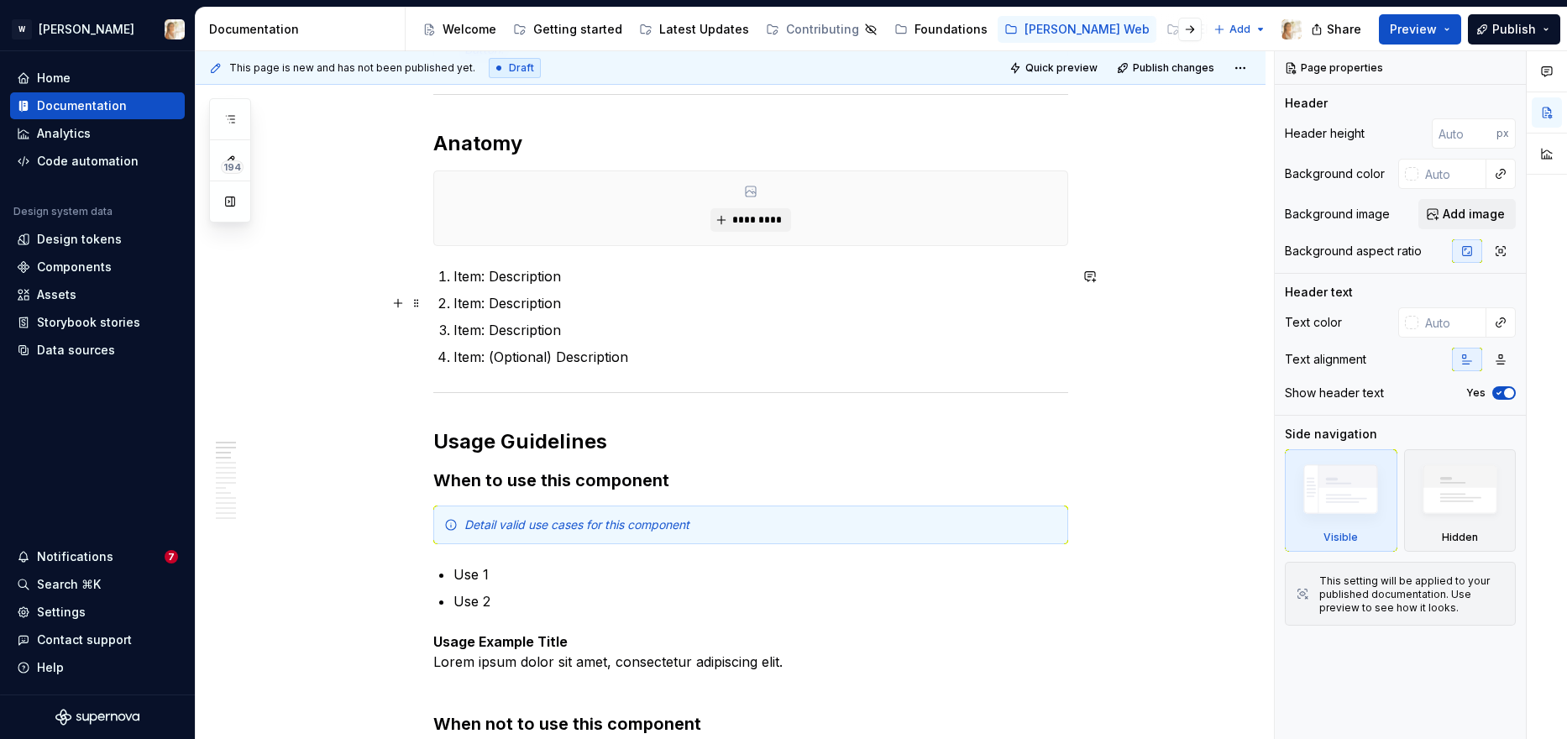
scroll to position [940, 0]
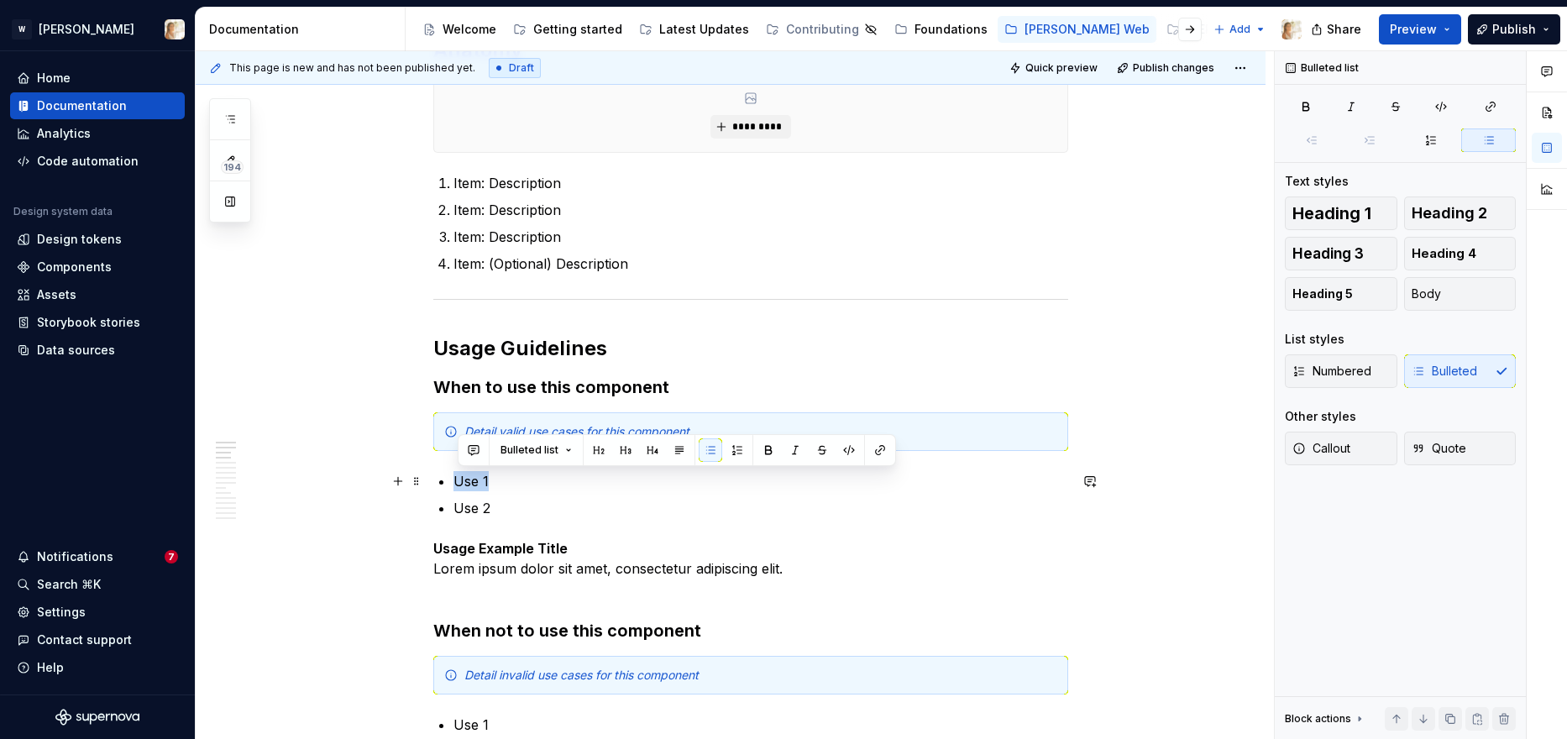
drag, startPoint x: 493, startPoint y: 483, endPoint x: 454, endPoint y: 480, distance: 39.6
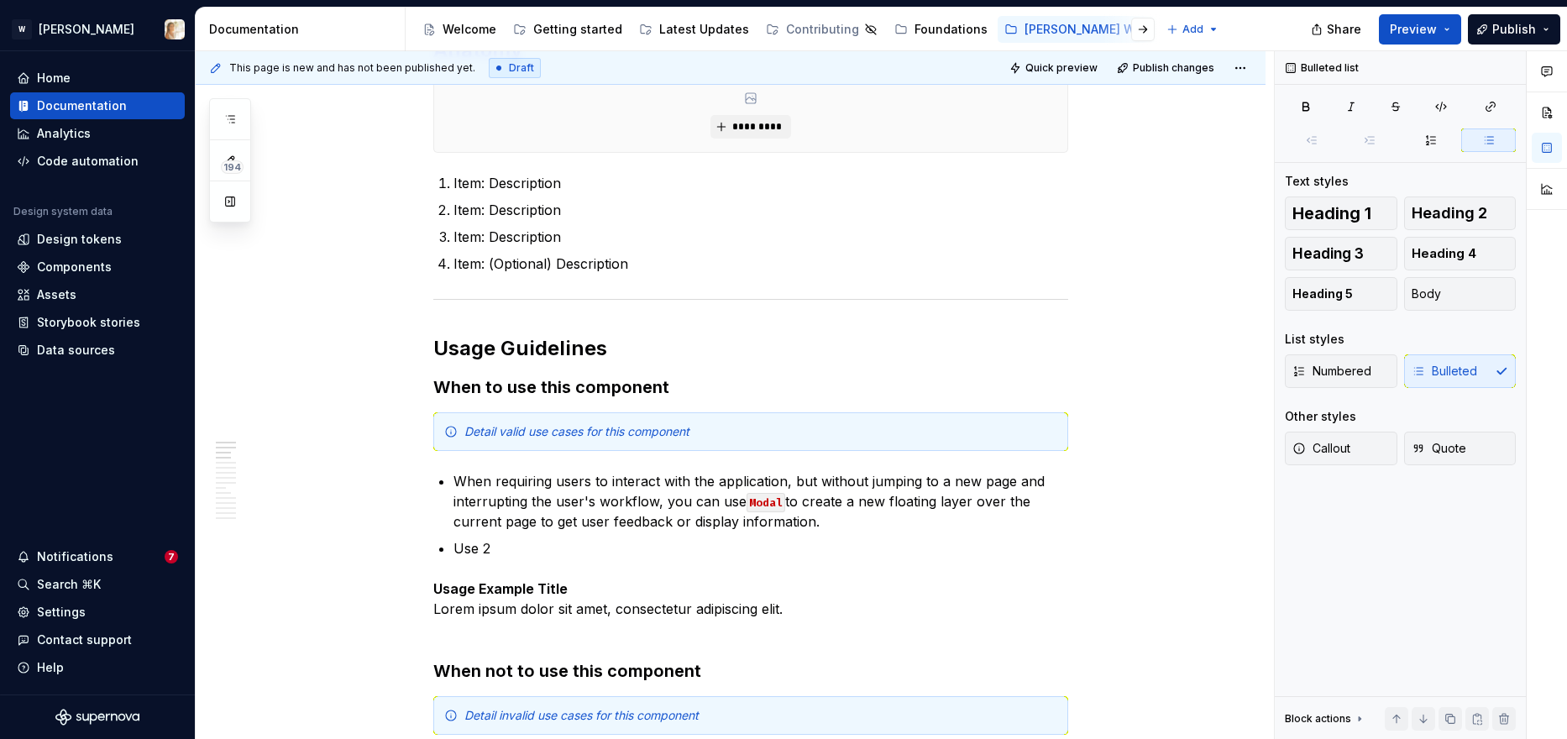
type textarea "*"
